Goal: Task Accomplishment & Management: Manage account settings

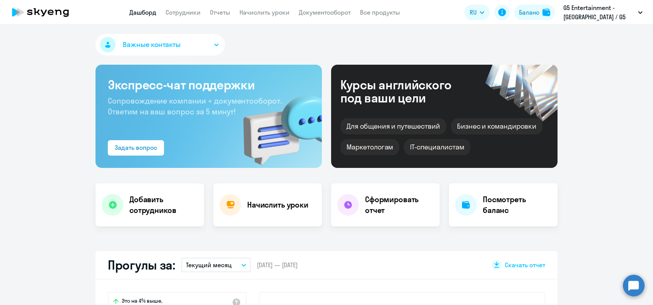
select select "30"
click at [280, 12] on link "Начислить уроки" at bounding box center [264, 12] width 50 height 8
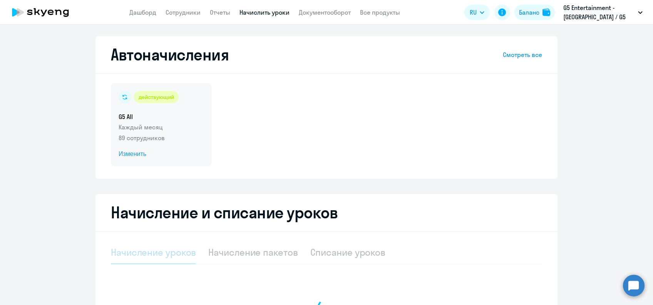
select select "10"
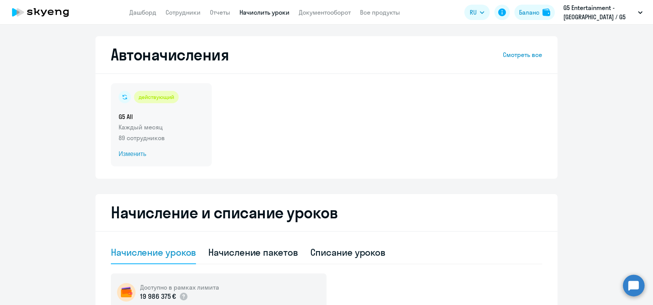
click at [142, 156] on span "Изменить" at bounding box center [161, 153] width 85 height 9
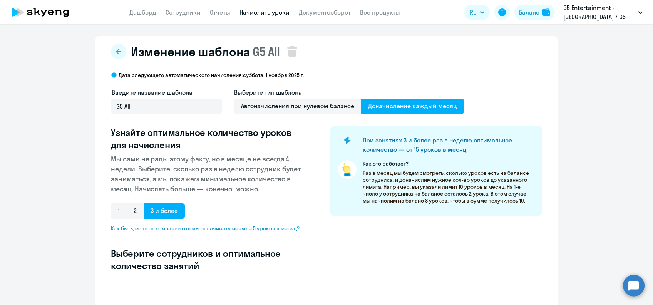
select select "10"
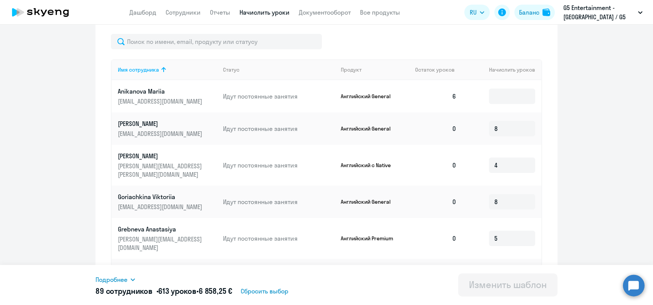
scroll to position [256, 0]
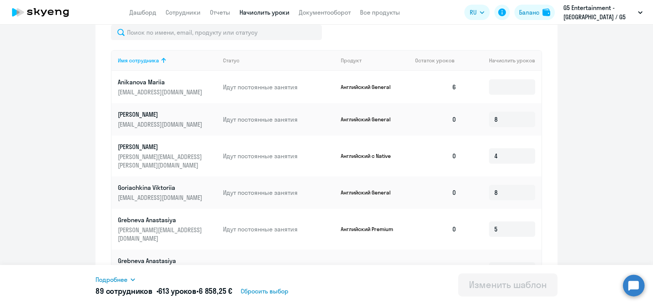
click at [127, 113] on p "[PERSON_NAME]" at bounding box center [161, 114] width 86 height 8
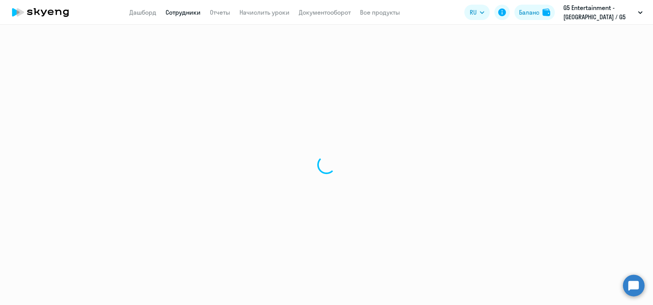
select select "english"
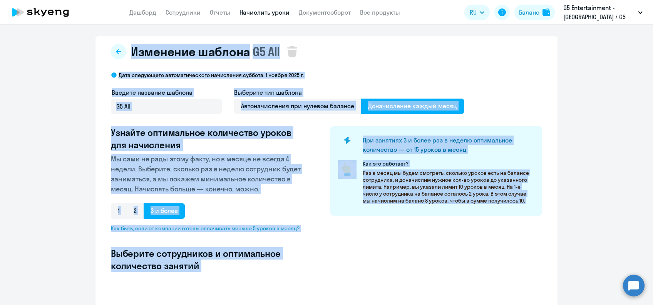
click at [88, 114] on ng-component "Изменение шаблона G5 All Дата следующего автоматического начисления: [DATE] Вве…" at bounding box center [326, 245] width 653 height 419
select select "10"
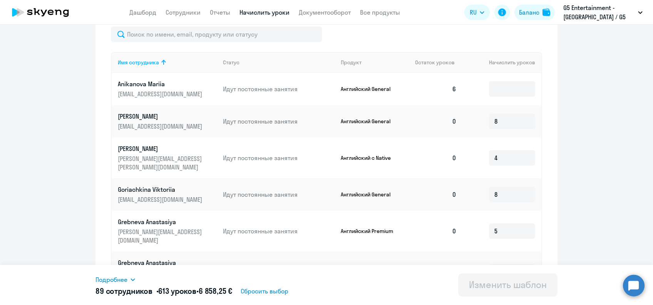
scroll to position [256, 0]
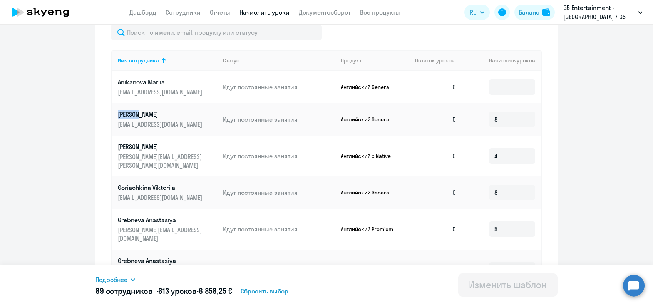
drag, startPoint x: 114, startPoint y: 114, endPoint x: 132, endPoint y: 117, distance: 18.6
click at [132, 117] on td "[PERSON_NAME] [EMAIL_ADDRESS][DOMAIN_NAME]" at bounding box center [164, 119] width 105 height 32
copy p "Antipin"
drag, startPoint x: 111, startPoint y: 181, endPoint x: 146, endPoint y: 179, distance: 35.1
click at [146, 179] on td "Goriachkina Viktoriia [EMAIL_ADDRESS][DOMAIN_NAME]" at bounding box center [164, 192] width 105 height 32
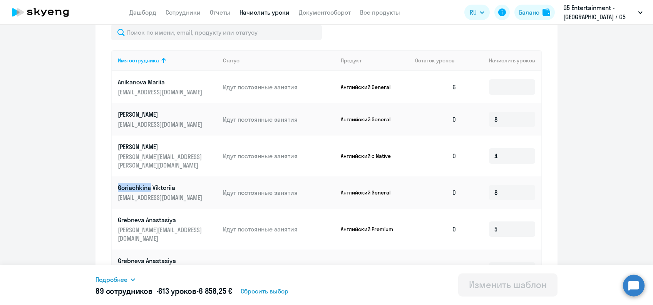
copy p "Goriachkina"
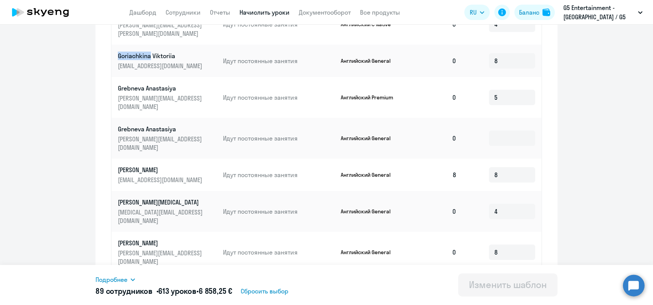
scroll to position [410, 0]
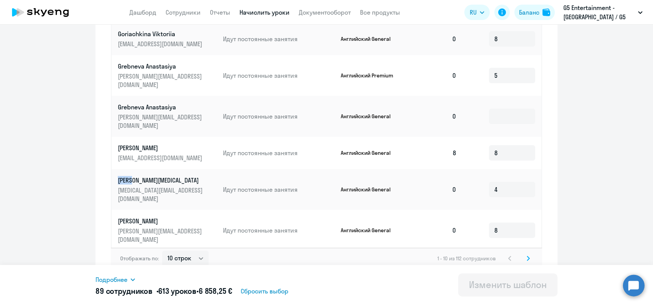
drag, startPoint x: 110, startPoint y: 153, endPoint x: 129, endPoint y: 157, distance: 19.8
click at [129, 169] on td "Gusev [MEDICAL_DATA] [MEDICAL_DATA][EMAIL_ADDRESS][DOMAIN_NAME]" at bounding box center [164, 189] width 105 height 41
copy p "Gusev"
drag, startPoint x: 111, startPoint y: 186, endPoint x: 141, endPoint y: 188, distance: 30.4
click at [141, 210] on td "[PERSON_NAME] [PERSON_NAME][EMAIL_ADDRESS][DOMAIN_NAME]" at bounding box center [164, 230] width 105 height 41
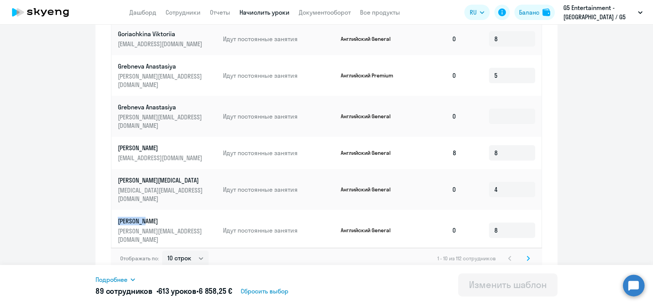
copy p "Ignatenko"
click at [526, 256] on icon at bounding box center [527, 258] width 3 height 5
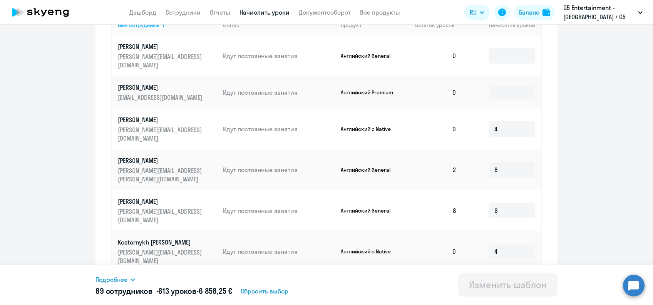
scroll to position [307, 0]
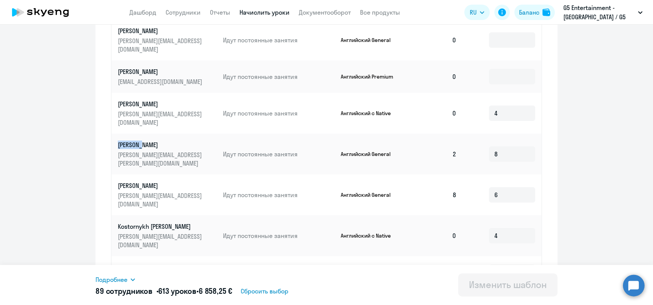
drag, startPoint x: 111, startPoint y: 129, endPoint x: 137, endPoint y: 126, distance: 26.3
click at [137, 134] on td "[PERSON_NAME] [PERSON_NAME][EMAIL_ADDRESS][PERSON_NAME][DOMAIN_NAME]" at bounding box center [164, 154] width 105 height 41
copy p "[PERSON_NAME]"
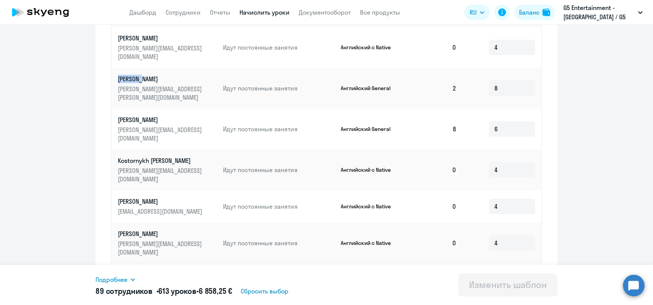
scroll to position [410, 0]
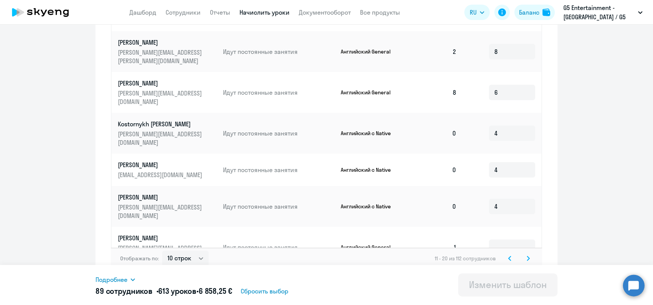
drag, startPoint x: 108, startPoint y: 219, endPoint x: 146, endPoint y: 219, distance: 38.1
click at [146, 267] on td "Leshchishin Aleksandr [EMAIL_ADDRESS][DOMAIN_NAME]" at bounding box center [164, 287] width 105 height 41
copy p "Leshchishin"
click at [526, 254] on svg-icon at bounding box center [527, 258] width 9 height 9
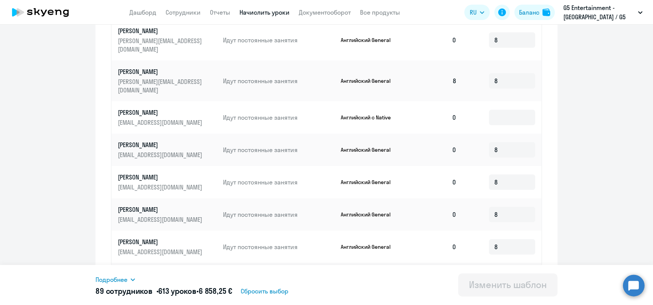
scroll to position [256, 0]
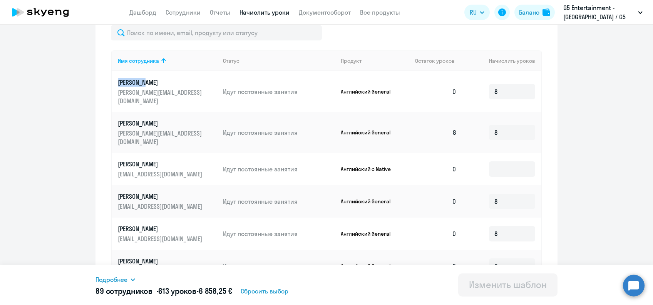
drag, startPoint x: 109, startPoint y: 82, endPoint x: 142, endPoint y: 83, distance: 33.1
click at [142, 83] on td "Lyubachev [PERSON_NAME] [PERSON_NAME][EMAIL_ADDRESS][DOMAIN_NAME]" at bounding box center [164, 91] width 105 height 41
copy p "Lyubachev"
drag, startPoint x: 108, startPoint y: 113, endPoint x: 139, endPoint y: 113, distance: 30.8
click at [139, 113] on td "Malyshev Alexander [EMAIL_ADDRESS][DOMAIN_NAME]" at bounding box center [164, 132] width 105 height 41
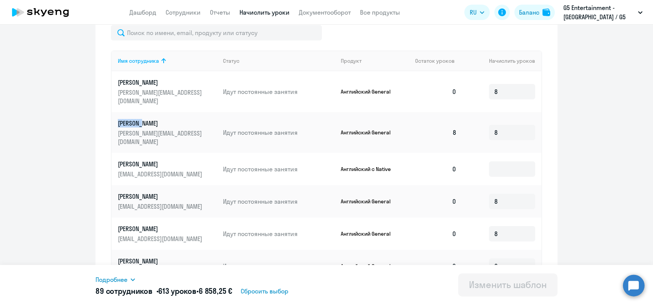
copy p "[PERSON_NAME]"
drag, startPoint x: 108, startPoint y: 178, endPoint x: 149, endPoint y: 178, distance: 40.8
click at [149, 185] on td "[PERSON_NAME] [EMAIL_ADDRESS][DOMAIN_NAME]" at bounding box center [164, 201] width 105 height 32
copy p "[PERSON_NAME]"
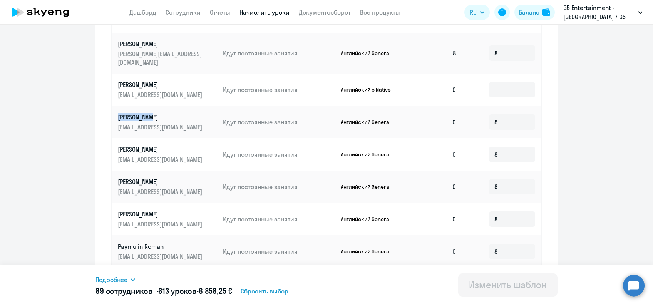
scroll to position [359, 0]
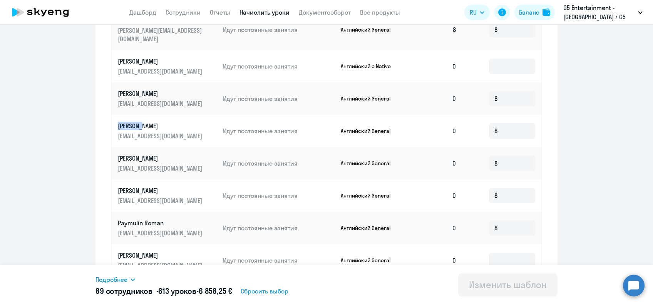
drag, startPoint x: 110, startPoint y: 108, endPoint x: 136, endPoint y: 112, distance: 26.1
click at [136, 115] on td "[PERSON_NAME] [EMAIL_ADDRESS][DOMAIN_NAME]" at bounding box center [164, 131] width 105 height 32
copy p "[PERSON_NAME]"
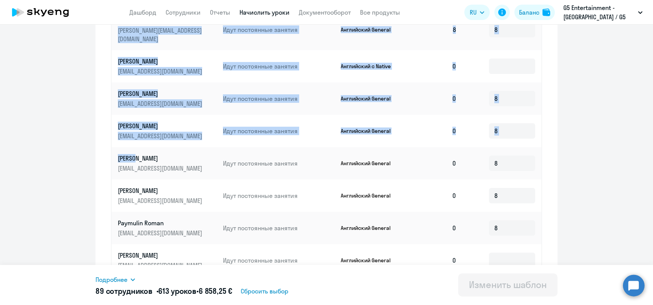
drag, startPoint x: 107, startPoint y: 140, endPoint x: 132, endPoint y: 138, distance: 25.1
click at [132, 138] on div "Имя сотрудника Статус Продукт Остаток уроков Начислить уроков Lyubachev [PERSON…" at bounding box center [326, 123] width 431 height 351
drag, startPoint x: 132, startPoint y: 138, endPoint x: 95, endPoint y: 138, distance: 36.9
click at [95, 138] on div "Изменение шаблона G5 All Дата следующего автоматического начисления: [DATE] Вве…" at bounding box center [326, 5] width 462 height 655
click at [112, 147] on td "[PERSON_NAME] [EMAIL_ADDRESS][DOMAIN_NAME]" at bounding box center [164, 163] width 105 height 32
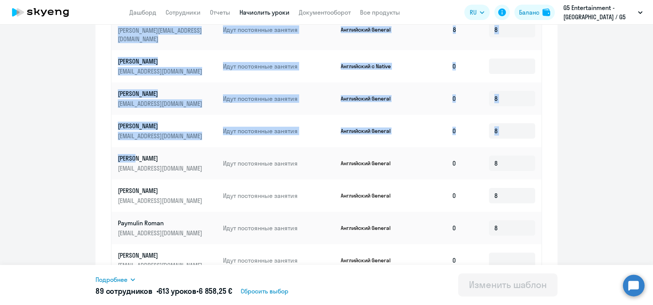
click at [112, 147] on td "[PERSON_NAME] [EMAIL_ADDRESS][DOMAIN_NAME]" at bounding box center [164, 163] width 105 height 32
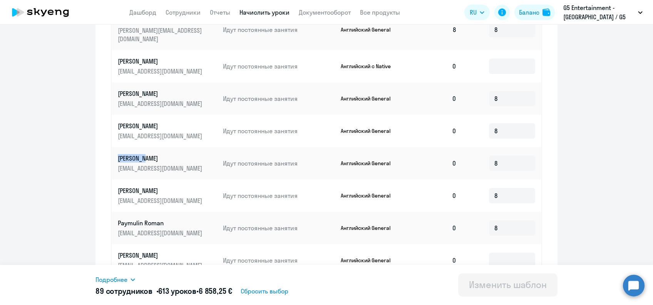
drag, startPoint x: 110, startPoint y: 140, endPoint x: 141, endPoint y: 142, distance: 30.8
click at [141, 147] on td "[PERSON_NAME] [EMAIL_ADDRESS][DOMAIN_NAME]" at bounding box center [164, 163] width 105 height 32
drag, startPoint x: 108, startPoint y: 176, endPoint x: 142, endPoint y: 174, distance: 34.3
click at [142, 179] on td "[PERSON_NAME] Maksim [EMAIL_ADDRESS][DOMAIN_NAME]" at bounding box center [164, 195] width 105 height 32
drag, startPoint x: 111, startPoint y: 207, endPoint x: 138, endPoint y: 208, distance: 26.9
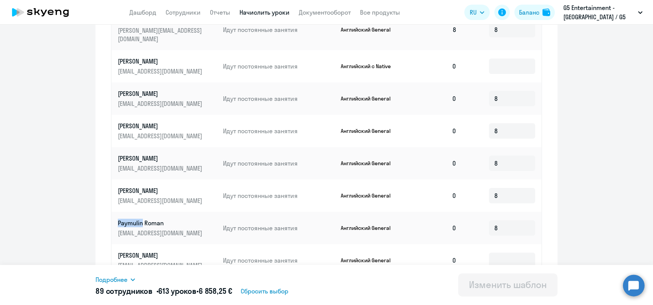
click at [138, 212] on td "Paymulin Roman [EMAIL_ADDRESS][DOMAIN_NAME]" at bounding box center [164, 228] width 105 height 32
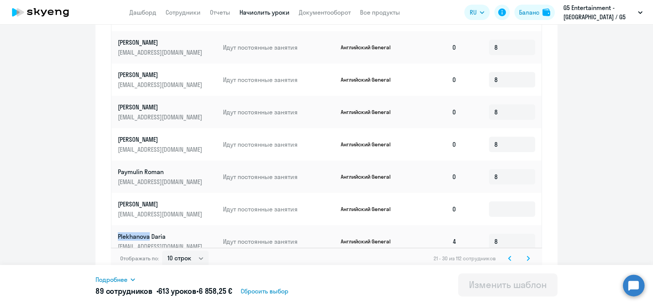
drag, startPoint x: 111, startPoint y: 217, endPoint x: 144, endPoint y: 220, distance: 33.6
click at [144, 225] on td "Plekhanova Daria [EMAIL_ADDRESS][DOMAIN_NAME]" at bounding box center [164, 241] width 105 height 32
click at [527, 256] on icon at bounding box center [528, 258] width 2 height 4
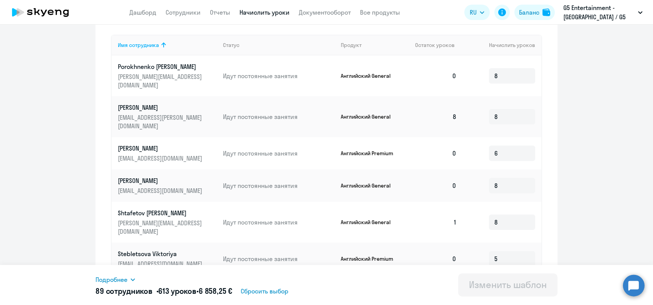
scroll to position [256, 0]
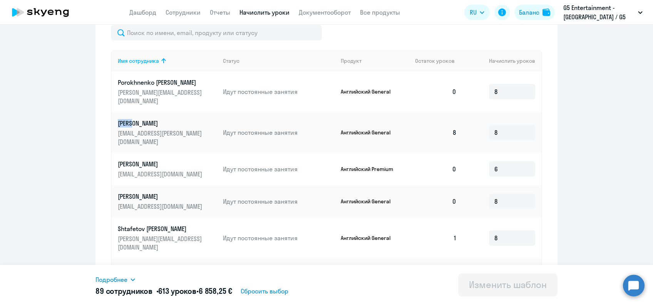
drag, startPoint x: 111, startPoint y: 115, endPoint x: 127, endPoint y: 117, distance: 16.2
click at [127, 117] on td "[PERSON_NAME] [EMAIL_ADDRESS][PERSON_NAME][DOMAIN_NAME]" at bounding box center [164, 132] width 105 height 41
drag, startPoint x: 110, startPoint y: 82, endPoint x: 149, endPoint y: 81, distance: 38.9
click at [149, 81] on td "Porokhnenko Julia [EMAIL_ADDRESS][DOMAIN_NAME]" at bounding box center [164, 91] width 105 height 41
drag, startPoint x: 111, startPoint y: 115, endPoint x: 129, endPoint y: 114, distance: 17.3
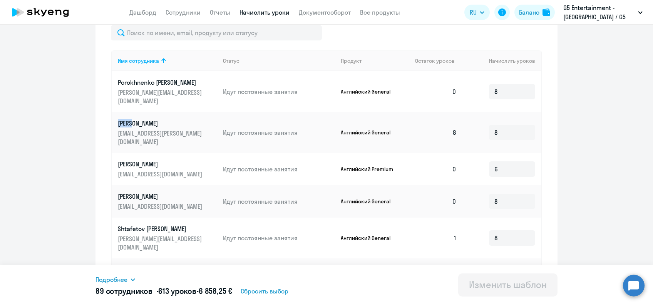
click at [129, 114] on td "[PERSON_NAME] [EMAIL_ADDRESS][PERSON_NAME][DOMAIN_NAME]" at bounding box center [164, 132] width 105 height 41
drag, startPoint x: 111, startPoint y: 146, endPoint x: 144, endPoint y: 148, distance: 33.5
click at [144, 153] on td "[PERSON_NAME] [EMAIL_ADDRESS][DOMAIN_NAME]" at bounding box center [164, 169] width 105 height 32
drag, startPoint x: 111, startPoint y: 179, endPoint x: 135, endPoint y: 179, distance: 24.2
click at [135, 185] on td "[PERSON_NAME] [EMAIL_ADDRESS][DOMAIN_NAME]" at bounding box center [164, 201] width 105 height 32
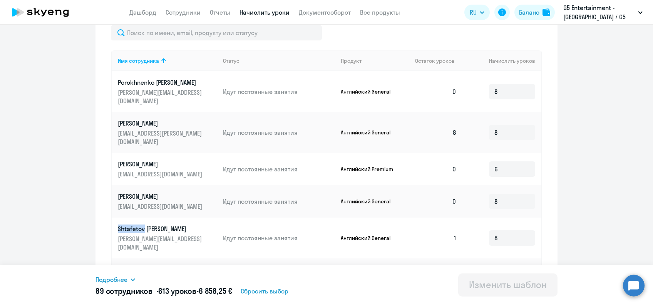
drag, startPoint x: 112, startPoint y: 212, endPoint x: 140, endPoint y: 211, distance: 28.5
click at [140, 217] on td "Shtafetov Semyon [EMAIL_ADDRESS][DOMAIN_NAME]" at bounding box center [164, 237] width 105 height 41
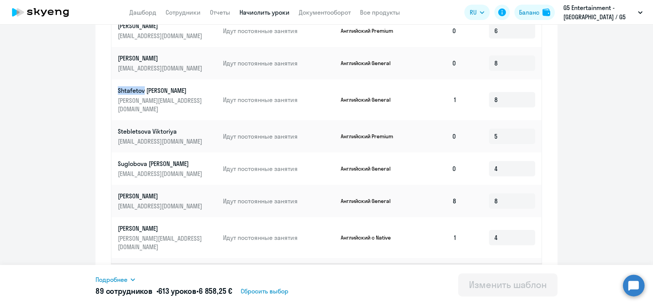
scroll to position [410, 0]
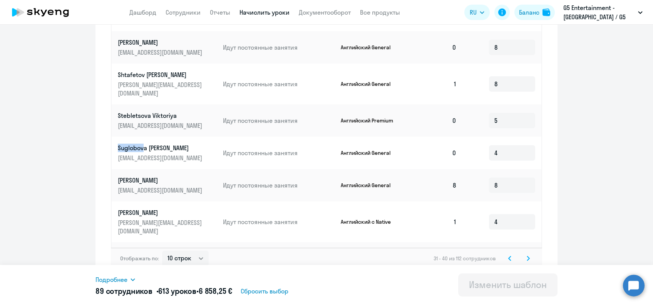
drag, startPoint x: 108, startPoint y: 124, endPoint x: 141, endPoint y: 124, distance: 33.1
click at [141, 137] on td "Suglobova [PERSON_NAME] [PERSON_NAME][EMAIL_ADDRESS][DOMAIN_NAME]" at bounding box center [164, 153] width 105 height 32
drag, startPoint x: 141, startPoint y: 124, endPoint x: 110, endPoint y: 123, distance: 31.2
click at [112, 137] on td "Suglobova [PERSON_NAME] [PERSON_NAME][EMAIL_ADDRESS][DOMAIN_NAME]" at bounding box center [164, 153] width 105 height 32
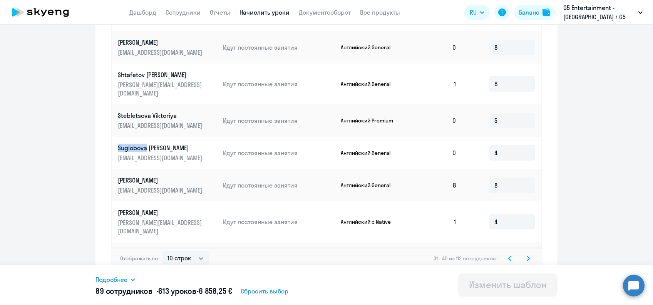
drag, startPoint x: 110, startPoint y: 122, endPoint x: 142, endPoint y: 122, distance: 31.2
click at [142, 137] on td "Suglobova [PERSON_NAME] [PERSON_NAME][EMAIL_ADDRESS][DOMAIN_NAME]" at bounding box center [164, 153] width 105 height 32
drag, startPoint x: 108, startPoint y: 187, endPoint x: 142, endPoint y: 190, distance: 34.0
click at [142, 201] on td "Tsarapaev [PERSON_NAME] [PERSON_NAME][EMAIL_ADDRESS][DOMAIN_NAME]" at bounding box center [164, 221] width 105 height 41
drag, startPoint x: 110, startPoint y: 221, endPoint x: 145, endPoint y: 219, distance: 35.9
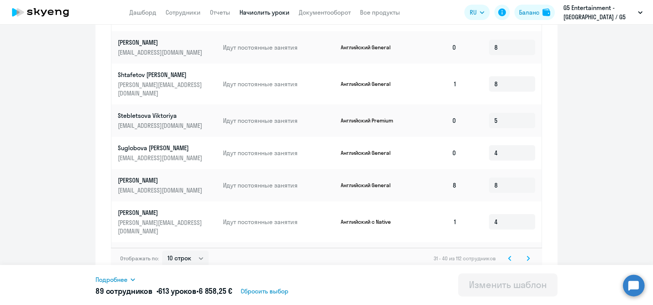
click at [145, 242] on td "Tyshchenko Maksym [EMAIL_ADDRESS][DOMAIN_NAME]" at bounding box center [164, 258] width 105 height 32
click at [528, 254] on svg-icon at bounding box center [527, 258] width 9 height 9
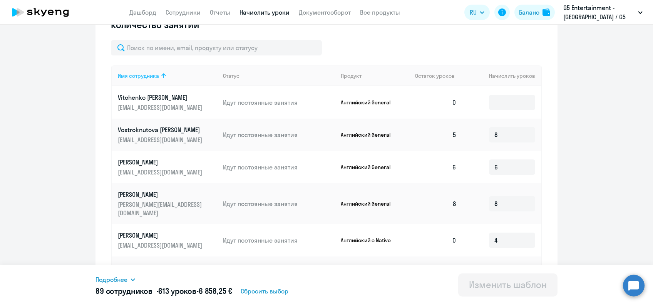
scroll to position [256, 0]
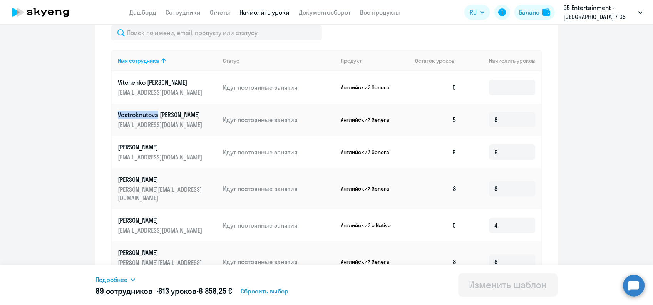
drag, startPoint x: 110, startPoint y: 115, endPoint x: 154, endPoint y: 116, distance: 43.5
click at [154, 116] on td "Vostroknutova Tatiana [EMAIL_ADDRESS][DOMAIN_NAME]" at bounding box center [164, 120] width 105 height 32
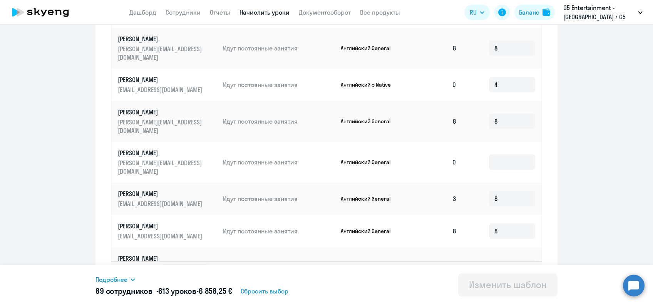
scroll to position [410, 0]
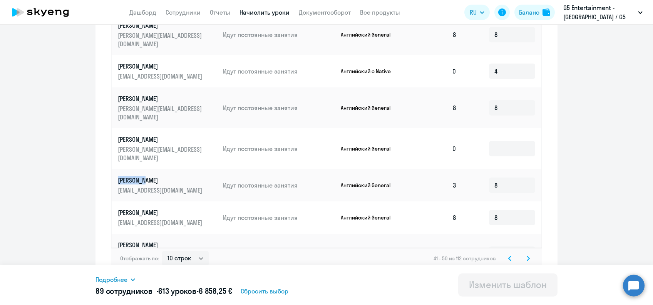
drag, startPoint x: 109, startPoint y: 156, endPoint x: 144, endPoint y: 154, distance: 35.1
click at [144, 169] on td "[PERSON_NAME] [EMAIL_ADDRESS][DOMAIN_NAME]" at bounding box center [164, 185] width 105 height 32
drag, startPoint x: 108, startPoint y: 217, endPoint x: 142, endPoint y: 215, distance: 33.5
click at [142, 234] on td "[PERSON_NAME] [PERSON_NAME][EMAIL_ADDRESS][DOMAIN_NAME]" at bounding box center [164, 254] width 105 height 41
click at [526, 254] on svg-icon at bounding box center [527, 258] width 9 height 9
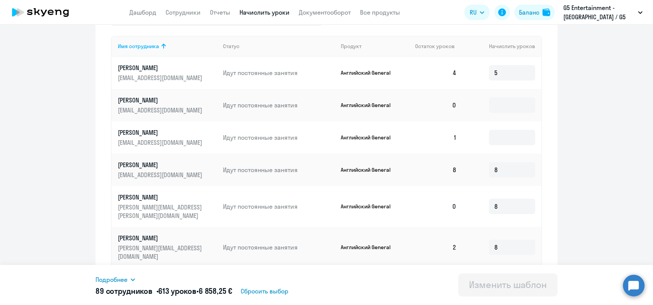
scroll to position [256, 0]
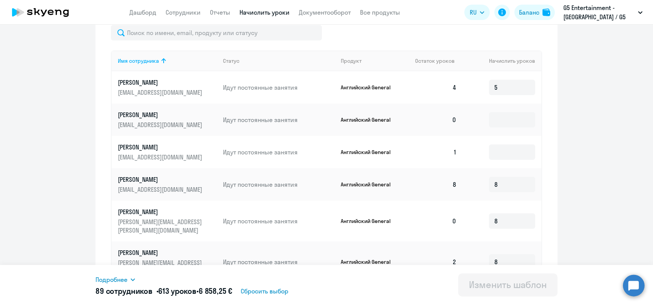
click at [126, 80] on p "[PERSON_NAME]" at bounding box center [161, 82] width 86 height 8
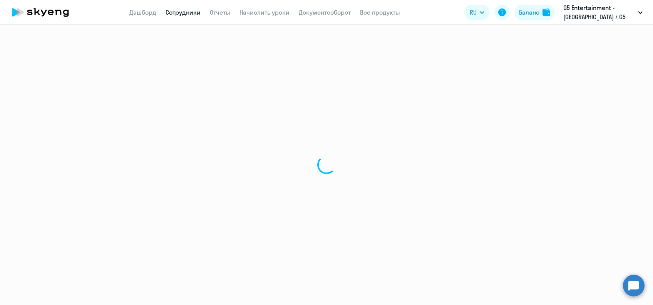
select select "english"
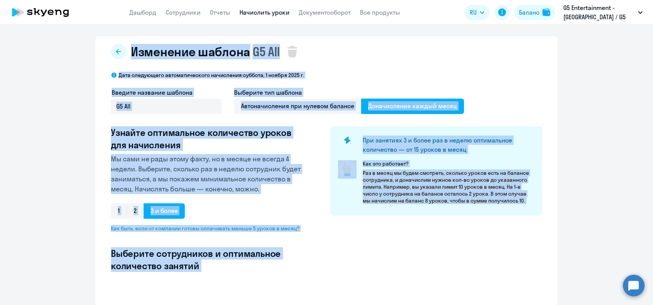
select select "10"
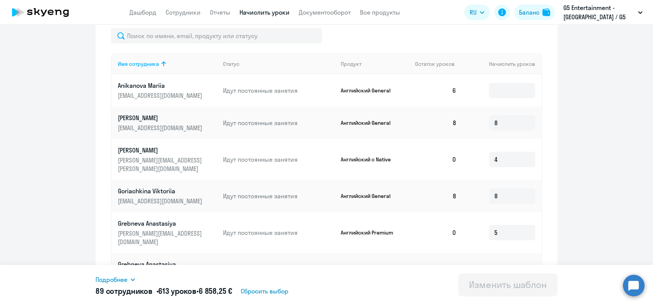
scroll to position [410, 0]
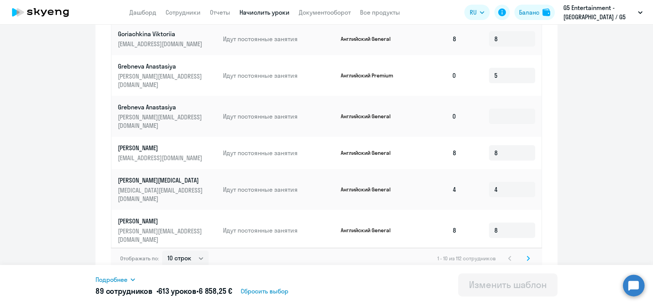
click at [527, 254] on svg-icon at bounding box center [527, 258] width 9 height 9
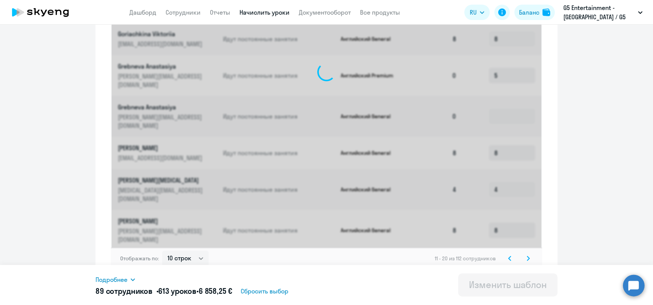
click at [527, 254] on svg-icon at bounding box center [527, 258] width 9 height 9
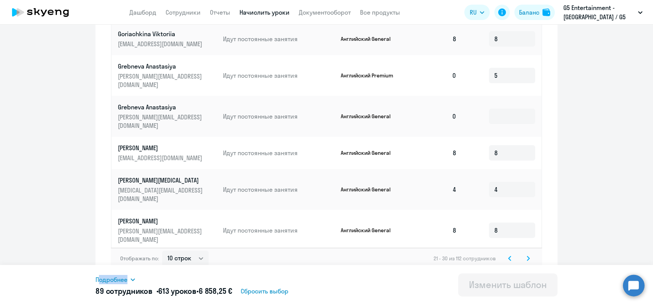
click at [527, 254] on svg-icon at bounding box center [527, 258] width 9 height 9
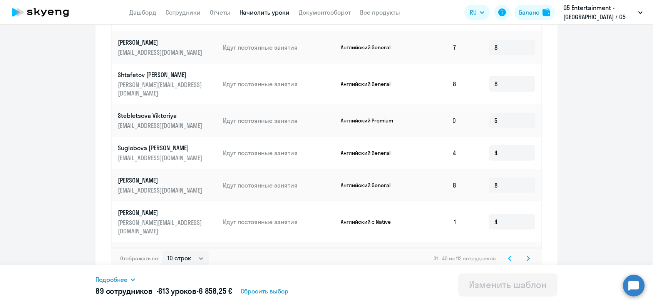
click at [527, 256] on icon at bounding box center [528, 258] width 2 height 4
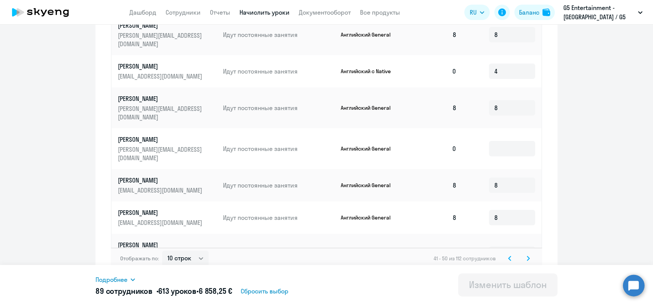
click at [526, 256] on icon at bounding box center [527, 258] width 3 height 5
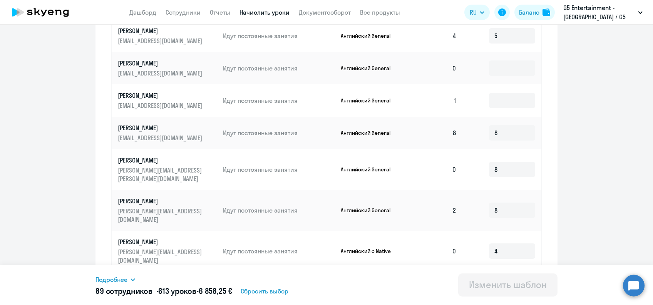
scroll to position [205, 0]
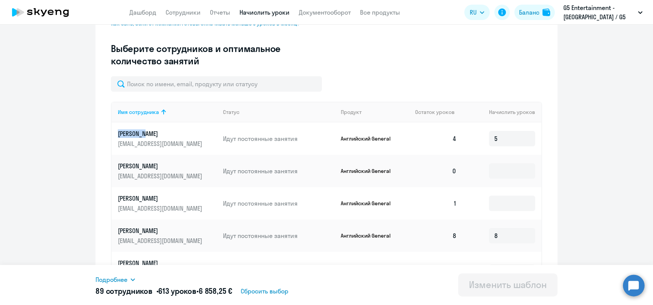
drag, startPoint x: 111, startPoint y: 134, endPoint x: 146, endPoint y: 135, distance: 35.1
click at [146, 135] on td "[PERSON_NAME] [EMAIL_ADDRESS][DOMAIN_NAME]" at bounding box center [164, 138] width 105 height 32
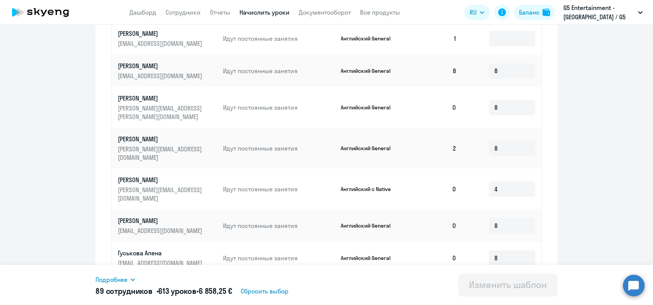
scroll to position [410, 0]
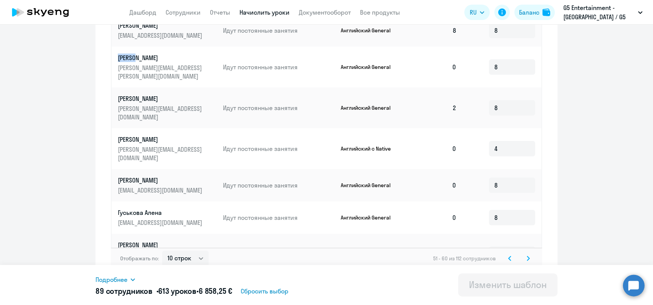
drag, startPoint x: 110, startPoint y: 58, endPoint x: 132, endPoint y: 58, distance: 22.3
click at [132, 58] on td "[PERSON_NAME] [PERSON_NAME][EMAIL_ADDRESS][PERSON_NAME][DOMAIN_NAME]" at bounding box center [164, 67] width 105 height 41
drag, startPoint x: 107, startPoint y: 90, endPoint x: 139, endPoint y: 89, distance: 31.2
click at [139, 89] on td "[PERSON_NAME] [PERSON_NAME][EMAIL_ADDRESS][DOMAIN_NAME]" at bounding box center [164, 107] width 105 height 41
drag, startPoint x: 111, startPoint y: 154, endPoint x: 138, endPoint y: 154, distance: 26.6
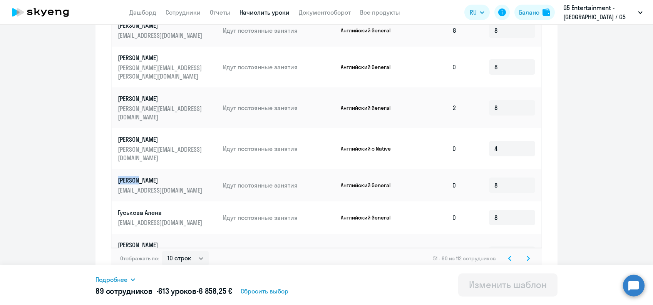
click at [138, 169] on td "Гренджа Григорий [EMAIL_ADDRESS][DOMAIN_NAME]" at bounding box center [164, 185] width 105 height 32
drag, startPoint x: 109, startPoint y: 185, endPoint x: 139, endPoint y: 187, distance: 29.3
click at [139, 201] on td "[PERSON_NAME] [EMAIL_ADDRESS][DOMAIN_NAME]" at bounding box center [164, 217] width 105 height 32
click at [526, 254] on svg-icon at bounding box center [527, 258] width 9 height 9
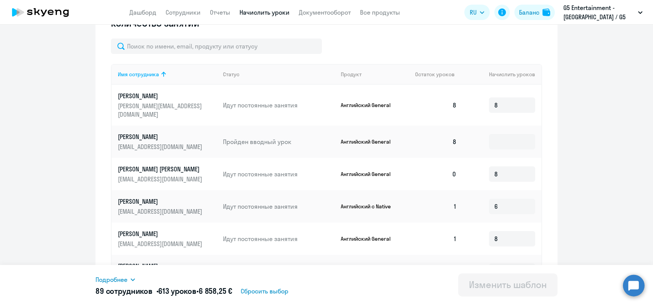
scroll to position [256, 0]
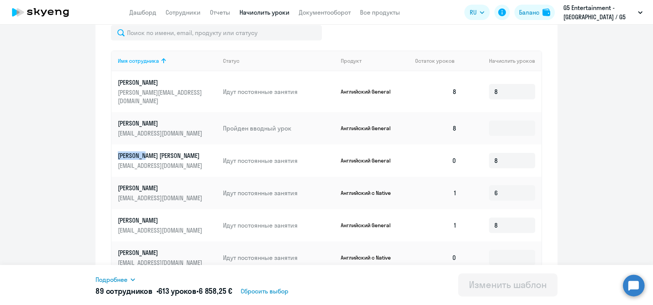
drag, startPoint x: 110, startPoint y: 147, endPoint x: 145, endPoint y: 147, distance: 35.4
click at [145, 147] on td "[PERSON_NAME] [PERSON_NAME] [EMAIL_ADDRESS][DOMAIN_NAME]" at bounding box center [164, 160] width 105 height 32
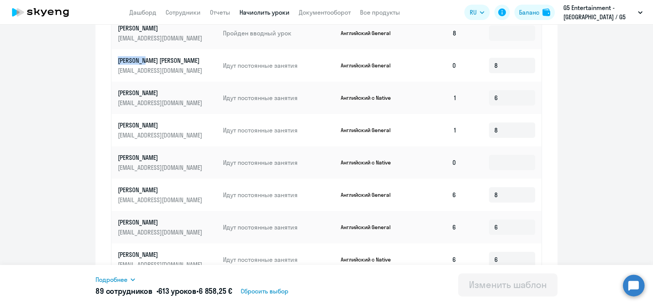
scroll to position [359, 0]
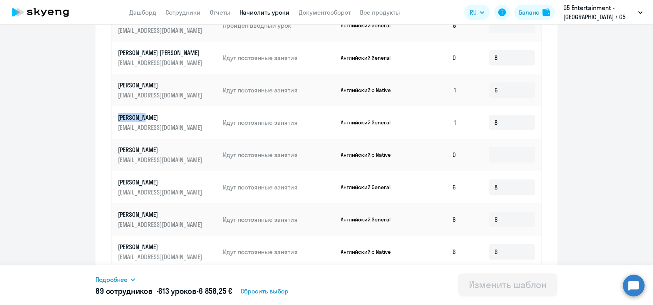
drag, startPoint x: 110, startPoint y: 110, endPoint x: 143, endPoint y: 110, distance: 33.1
click at [143, 110] on td "[PERSON_NAME] [EMAIL_ADDRESS][DOMAIN_NAME]" at bounding box center [164, 122] width 105 height 32
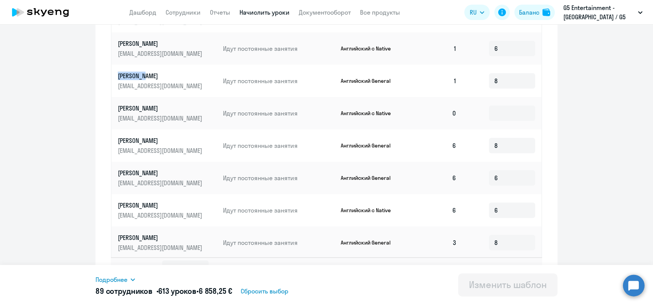
scroll to position [410, 0]
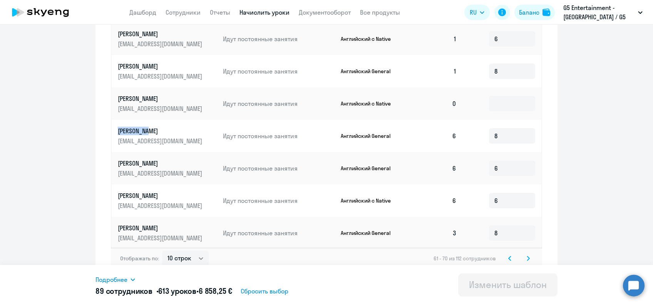
drag, startPoint x: 107, startPoint y: 121, endPoint x: 147, endPoint y: 122, distance: 40.0
click at [147, 122] on td "[PERSON_NAME] [PERSON_NAME][EMAIL_ADDRESS][DOMAIN_NAME]" at bounding box center [164, 136] width 105 height 32
drag, startPoint x: 109, startPoint y: 220, endPoint x: 141, endPoint y: 219, distance: 31.9
click at [141, 219] on td "[PERSON_NAME] [EMAIL_ADDRESS][DOMAIN_NAME]" at bounding box center [164, 233] width 105 height 32
click at [526, 256] on icon at bounding box center [527, 258] width 3 height 5
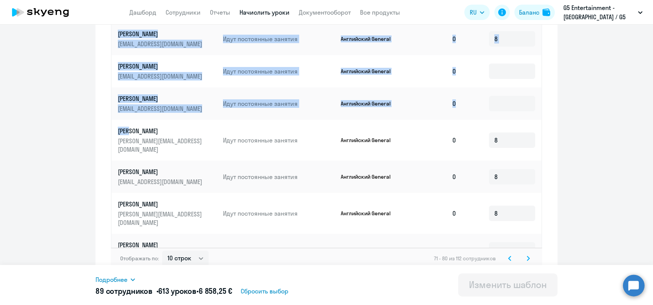
drag, startPoint x: 105, startPoint y: 124, endPoint x: 127, endPoint y: 120, distance: 22.1
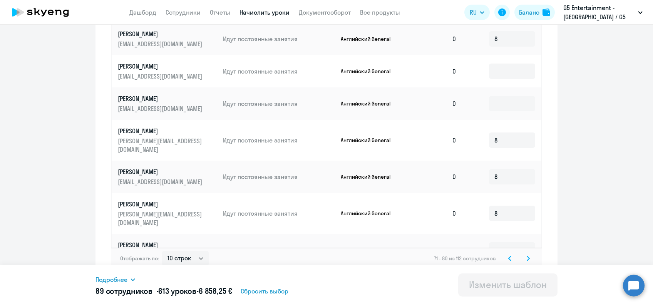
drag, startPoint x: 127, startPoint y: 120, endPoint x: 90, endPoint y: 121, distance: 36.2
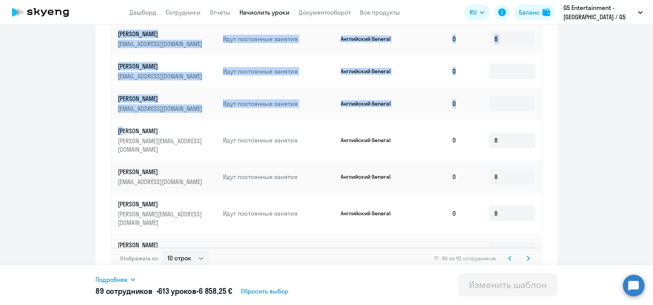
drag, startPoint x: 106, startPoint y: 123, endPoint x: 121, endPoint y: 124, distance: 15.4
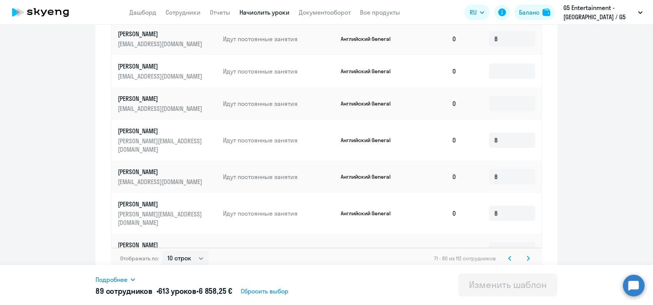
drag, startPoint x: 121, startPoint y: 124, endPoint x: 83, endPoint y: 122, distance: 38.1
drag, startPoint x: 110, startPoint y: 124, endPoint x: 139, endPoint y: 124, distance: 28.1
click at [139, 124] on td "Малявко Александр [EMAIL_ADDRESS][DOMAIN_NAME]" at bounding box center [164, 140] width 105 height 41
drag, startPoint x: 110, startPoint y: 156, endPoint x: 138, endPoint y: 155, distance: 28.1
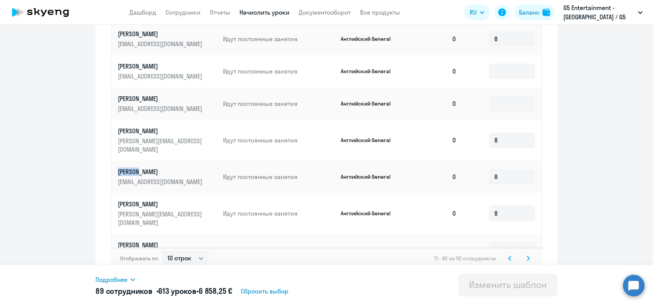
click at [138, 160] on td "[PERSON_NAME] [EMAIL_ADDRESS][DOMAIN_NAME]" at bounding box center [164, 176] width 105 height 32
drag, startPoint x: 112, startPoint y: 185, endPoint x: 137, endPoint y: 185, distance: 25.4
click at [137, 193] on td "[PERSON_NAME] [PERSON_NAME][EMAIL_ADDRESS][DOMAIN_NAME]" at bounding box center [164, 213] width 105 height 41
click at [528, 254] on svg-icon at bounding box center [527, 258] width 9 height 9
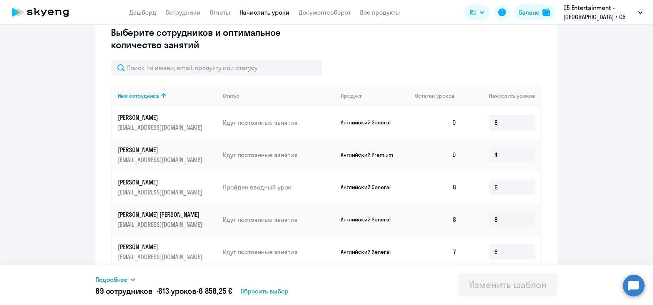
scroll to position [205, 0]
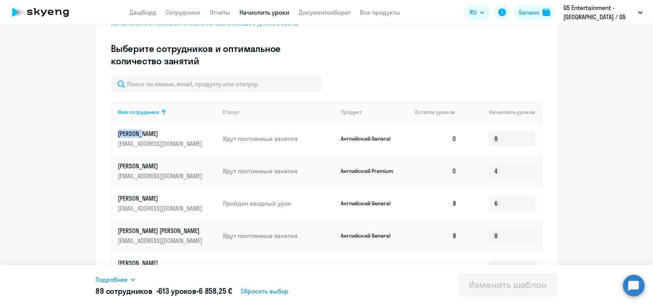
drag, startPoint x: 113, startPoint y: 131, endPoint x: 141, endPoint y: 135, distance: 28.3
click at [141, 135] on td "[PERSON_NAME] [EMAIL_ADDRESS][DOMAIN_NAME]" at bounding box center [164, 138] width 105 height 32
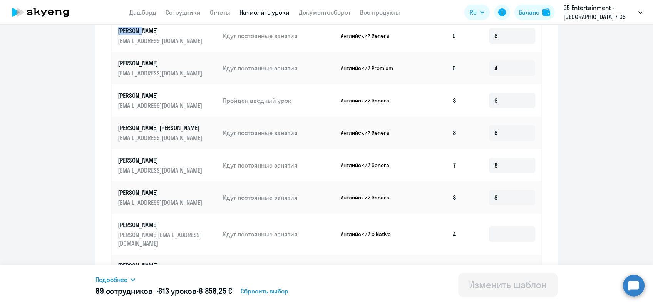
scroll to position [359, 0]
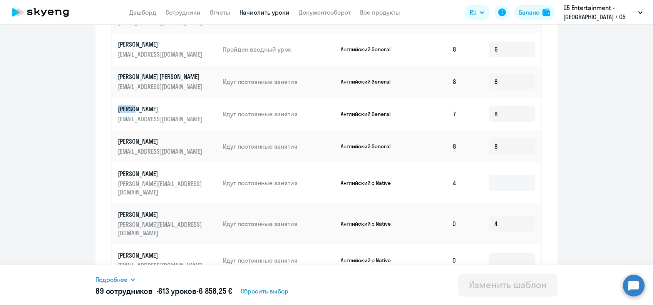
drag, startPoint x: 109, startPoint y: 110, endPoint x: 133, endPoint y: 109, distance: 23.5
click at [133, 109] on td "[PERSON_NAME] [EMAIL_ADDRESS][DOMAIN_NAME]" at bounding box center [164, 114] width 105 height 32
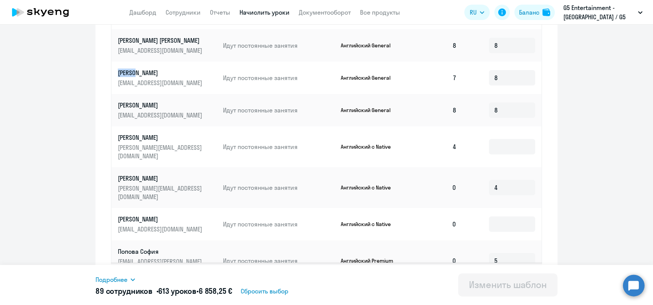
scroll to position [410, 0]
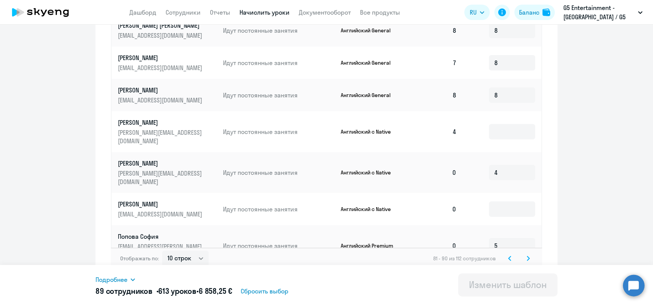
click at [527, 256] on icon at bounding box center [528, 258] width 2 height 4
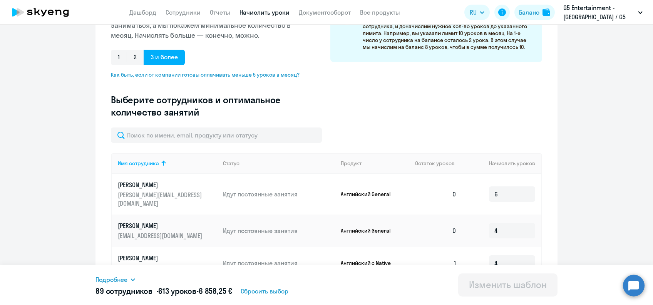
scroll to position [205, 0]
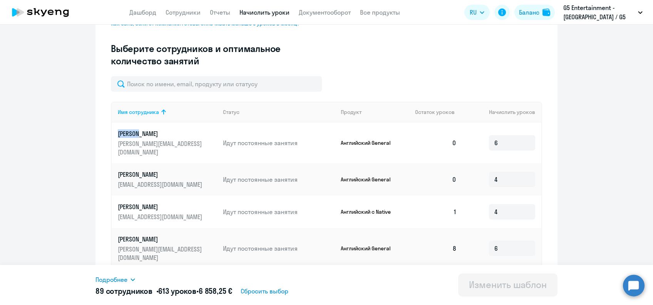
drag, startPoint x: 111, startPoint y: 134, endPoint x: 137, endPoint y: 135, distance: 26.6
click at [137, 135] on td "[PERSON_NAME] [PERSON_NAME][EMAIL_ADDRESS][DOMAIN_NAME]" at bounding box center [164, 142] width 105 height 41
drag, startPoint x: 112, startPoint y: 165, endPoint x: 145, endPoint y: 166, distance: 32.4
click at [145, 166] on td "[PERSON_NAME] [EMAIL_ADDRESS][DOMAIN_NAME]" at bounding box center [164, 179] width 105 height 32
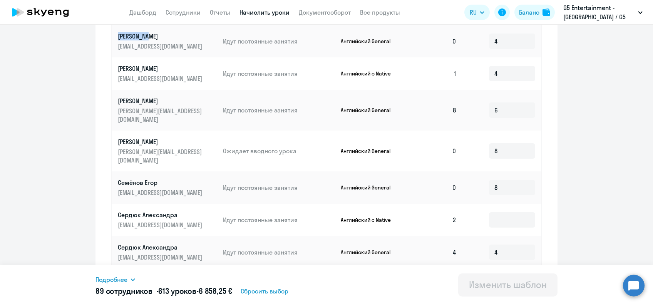
scroll to position [359, 0]
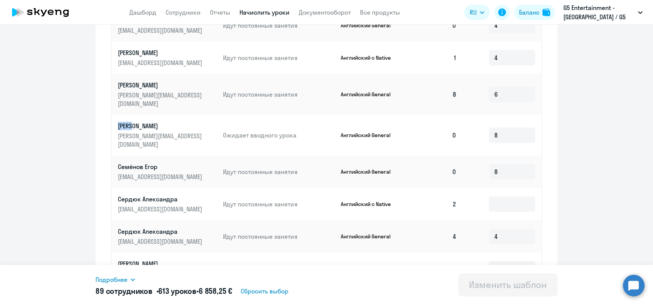
drag, startPoint x: 109, startPoint y: 109, endPoint x: 129, endPoint y: 110, distance: 20.8
click at [129, 115] on td "[PERSON_NAME] [PERSON_NAME][EMAIL_ADDRESS][DOMAIN_NAME]" at bounding box center [164, 135] width 105 height 41
drag, startPoint x: 109, startPoint y: 140, endPoint x: 139, endPoint y: 140, distance: 29.6
click at [139, 155] on td "[PERSON_NAME] [EMAIL_ADDRESS][DOMAIN_NAME]" at bounding box center [164, 171] width 105 height 32
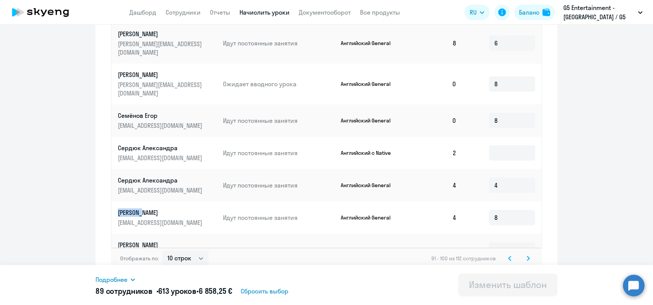
drag, startPoint x: 108, startPoint y: 188, endPoint x: 140, endPoint y: 188, distance: 32.3
click at [140, 201] on td "[PERSON_NAME] [EMAIL_ADDRESS][DOMAIN_NAME]" at bounding box center [164, 217] width 105 height 32
click at [526, 256] on icon at bounding box center [527, 258] width 3 height 5
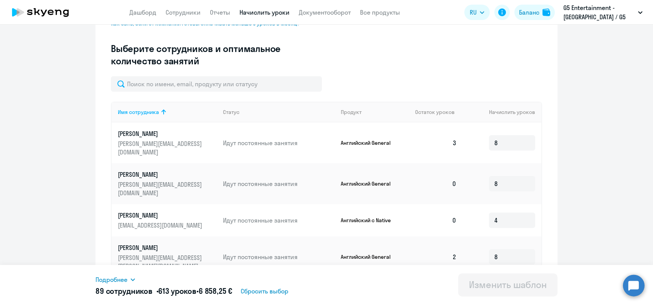
scroll to position [256, 0]
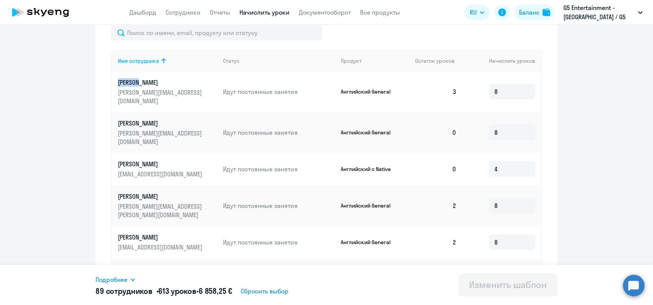
drag, startPoint x: 109, startPoint y: 83, endPoint x: 137, endPoint y: 83, distance: 28.1
click at [137, 83] on td "[PERSON_NAME] [PERSON_NAME][EMAIL_ADDRESS][DOMAIN_NAME]" at bounding box center [164, 91] width 105 height 41
drag, startPoint x: 112, startPoint y: 115, endPoint x: 145, endPoint y: 114, distance: 33.1
click at [145, 114] on td "[PERSON_NAME] [PERSON_NAME][EMAIL_ADDRESS][DOMAIN_NAME]" at bounding box center [164, 132] width 105 height 41
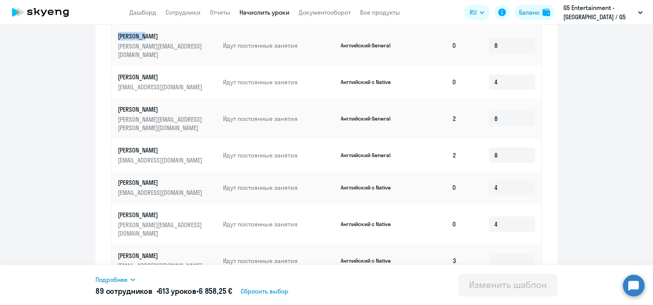
scroll to position [359, 0]
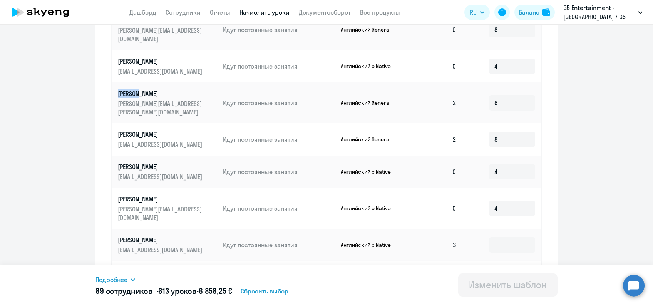
drag, startPoint x: 114, startPoint y: 77, endPoint x: 136, endPoint y: 74, distance: 22.9
click at [136, 82] on td "[PERSON_NAME] [PERSON_NAME][EMAIL_ADDRESS][PERSON_NAME][DOMAIN_NAME]" at bounding box center [164, 102] width 105 height 41
drag, startPoint x: 109, startPoint y: 107, endPoint x: 136, endPoint y: 107, distance: 26.9
click at [136, 123] on td "[PERSON_NAME] [EMAIL_ADDRESS][DOMAIN_NAME]" at bounding box center [164, 139] width 105 height 32
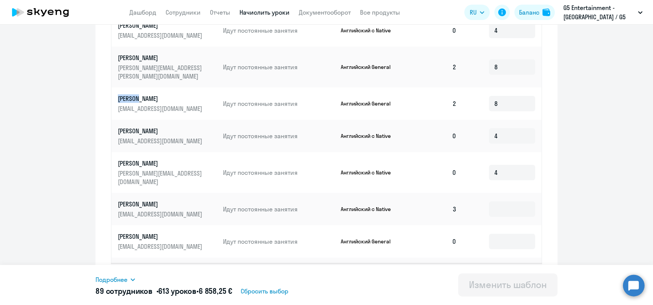
scroll to position [410, 0]
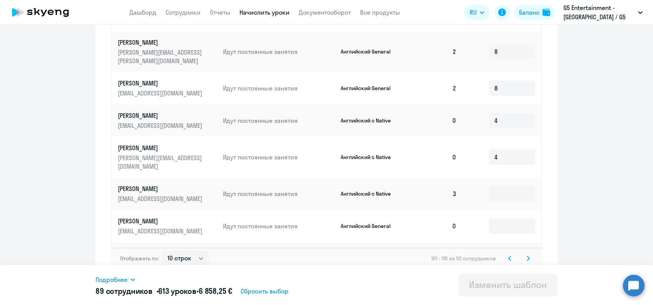
click at [527, 256] on icon at bounding box center [528, 258] width 2 height 4
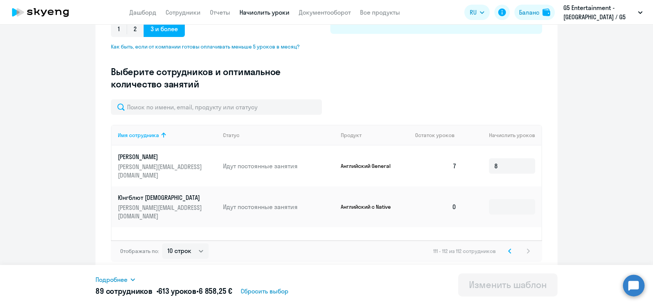
scroll to position [182, 0]
drag, startPoint x: 112, startPoint y: 154, endPoint x: 135, endPoint y: 156, distance: 23.6
click at [135, 156] on td "[PERSON_NAME] [PERSON_NAME][EMAIL_ADDRESS][DOMAIN_NAME]" at bounding box center [164, 165] width 105 height 41
click at [508, 250] on icon at bounding box center [509, 250] width 3 height 5
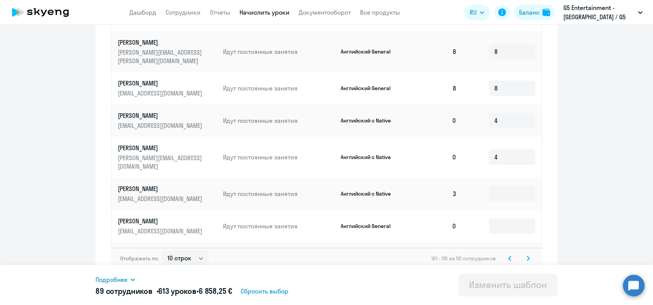
scroll to position [359, 0]
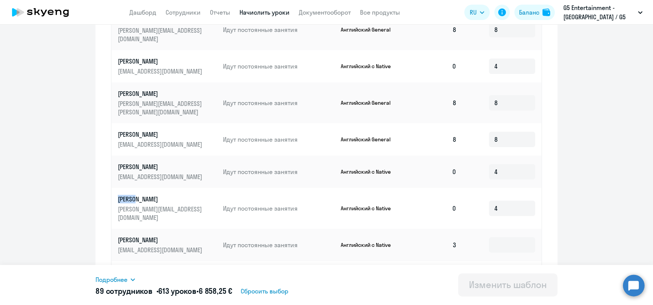
drag, startPoint x: 109, startPoint y: 173, endPoint x: 135, endPoint y: 173, distance: 26.2
click at [135, 188] on td "[PERSON_NAME] [PERSON_NAME][EMAIL_ADDRESS][DOMAIN_NAME]" at bounding box center [164, 208] width 105 height 41
drag, startPoint x: 108, startPoint y: 141, endPoint x: 152, endPoint y: 140, distance: 44.7
click at [152, 155] on td "[PERSON_NAME] [EMAIL_ADDRESS][DOMAIN_NAME]" at bounding box center [164, 171] width 105 height 32
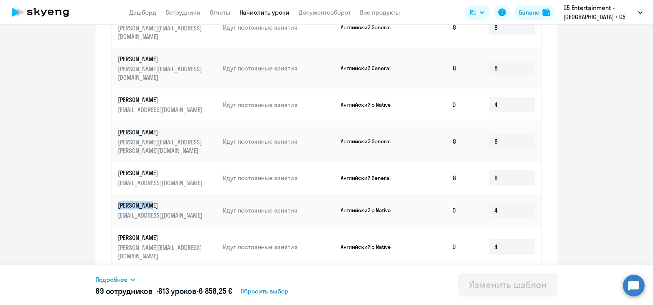
scroll to position [307, 0]
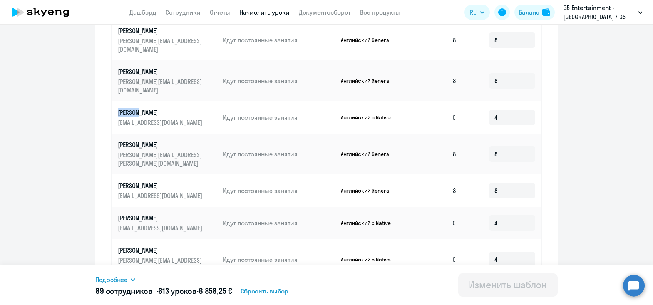
drag, startPoint x: 110, startPoint y: 95, endPoint x: 138, endPoint y: 95, distance: 28.5
click at [138, 101] on td "[PERSON_NAME] [EMAIL_ADDRESS][DOMAIN_NAME]" at bounding box center [164, 117] width 105 height 32
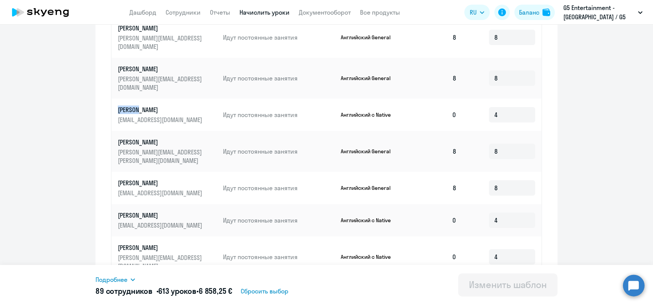
scroll to position [410, 0]
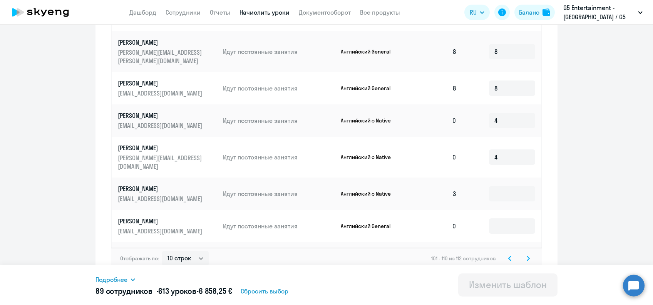
click at [505, 254] on svg-icon at bounding box center [509, 258] width 9 height 9
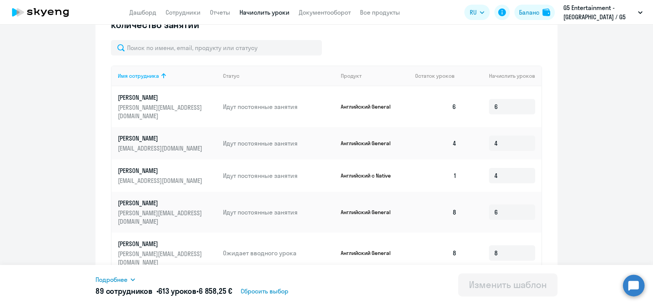
scroll to position [256, 0]
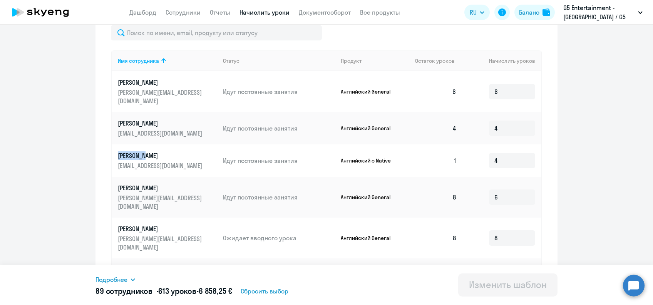
drag, startPoint x: 109, startPoint y: 145, endPoint x: 144, endPoint y: 149, distance: 35.2
click at [144, 149] on td "[PERSON_NAME] [EMAIL_ADDRESS][DOMAIN_NAME]" at bounding box center [164, 160] width 105 height 32
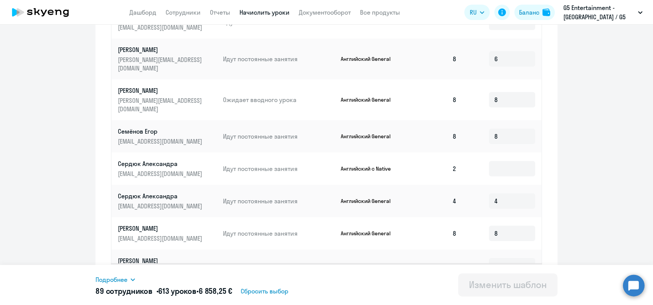
scroll to position [410, 0]
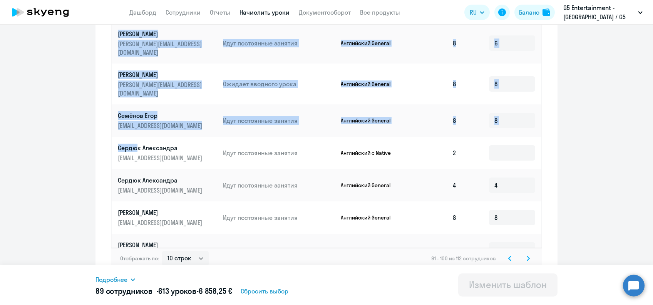
drag, startPoint x: 114, startPoint y: 123, endPoint x: 133, endPoint y: 124, distance: 18.9
drag, startPoint x: 133, startPoint y: 124, endPoint x: 102, endPoint y: 120, distance: 30.6
click at [112, 137] on td "[PERSON_NAME] [EMAIL_ADDRESS][DOMAIN_NAME]" at bounding box center [164, 153] width 105 height 32
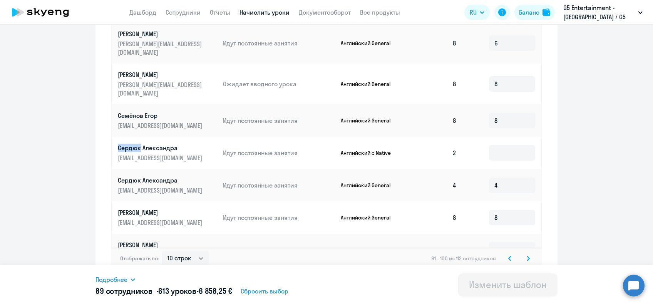
drag, startPoint x: 113, startPoint y: 122, endPoint x: 135, endPoint y: 122, distance: 22.3
click at [135, 137] on td "[PERSON_NAME] [EMAIL_ADDRESS][DOMAIN_NAME]" at bounding box center [164, 153] width 105 height 32
click at [508, 254] on svg-icon at bounding box center [509, 258] width 9 height 9
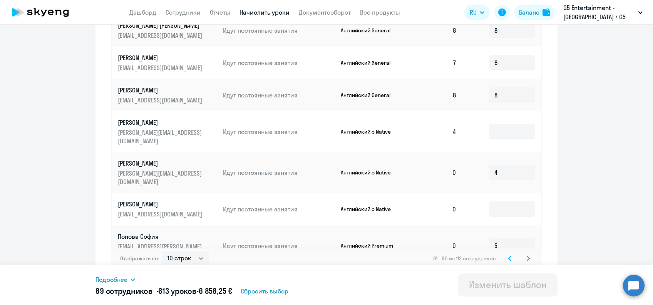
click at [526, 254] on svg-icon at bounding box center [527, 258] width 9 height 9
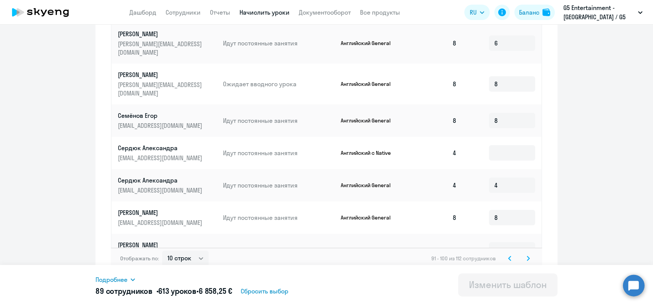
click at [508, 256] on icon at bounding box center [509, 258] width 3 height 5
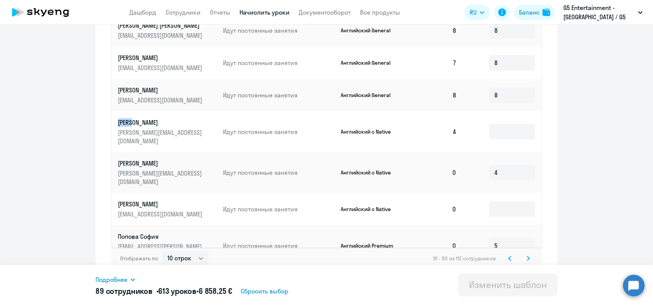
drag, startPoint x: 115, startPoint y: 119, endPoint x: 130, endPoint y: 123, distance: 15.5
click at [130, 123] on td "[PERSON_NAME] [PERSON_NAME][EMAIL_ADDRESS][DOMAIN_NAME]" at bounding box center [164, 131] width 105 height 41
click at [508, 256] on icon at bounding box center [509, 258] width 3 height 5
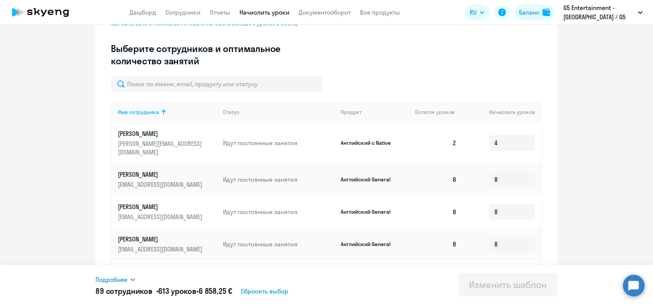
scroll to position [256, 0]
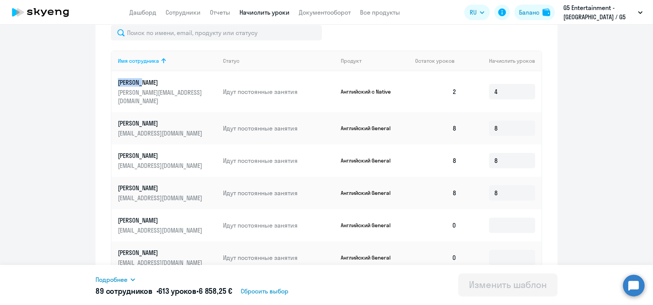
drag, startPoint x: 115, startPoint y: 82, endPoint x: 143, endPoint y: 82, distance: 27.7
click at [143, 82] on td "[PERSON_NAME] [PERSON_NAME][EMAIL_ADDRESS][DOMAIN_NAME]" at bounding box center [164, 91] width 105 height 41
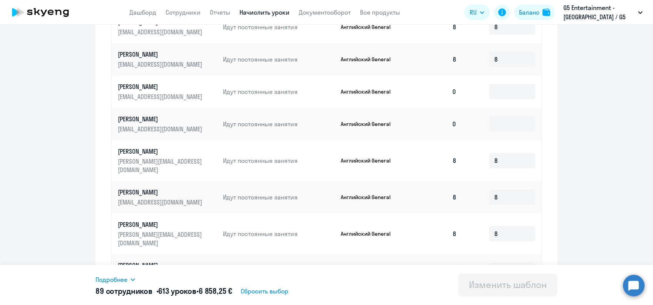
scroll to position [410, 0]
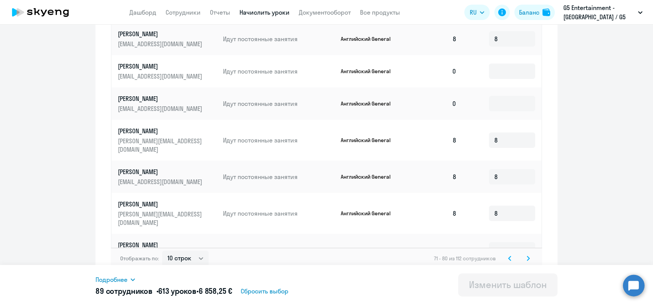
click at [507, 254] on svg-icon at bounding box center [509, 258] width 9 height 9
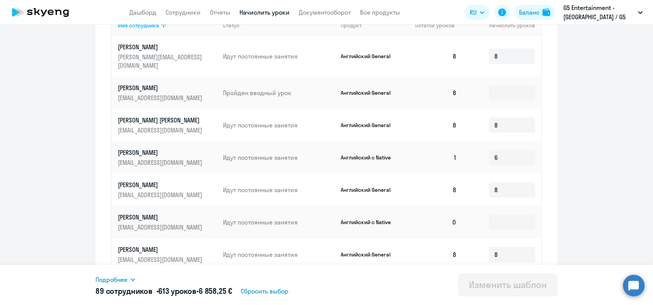
scroll to position [307, 0]
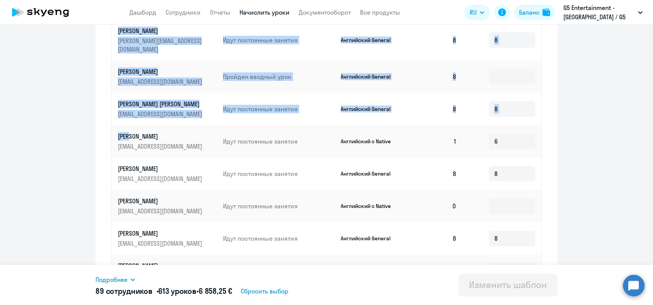
drag, startPoint x: 107, startPoint y: 124, endPoint x: 127, endPoint y: 130, distance: 20.7
click at [127, 130] on div "Имя сотрудника Статус Продукт Остаток уроков [PERSON_NAME] уроков [PERSON_NAME]…" at bounding box center [326, 174] width 431 height 351
drag, startPoint x: 127, startPoint y: 130, endPoint x: 108, endPoint y: 130, distance: 18.9
click at [111, 130] on div "Имя сотрудника Статус Продукт Остаток уроков [PERSON_NAME] уроков [PERSON_NAME]…" at bounding box center [326, 174] width 431 height 351
click at [112, 130] on td "[PERSON_NAME] [EMAIL_ADDRESS][DOMAIN_NAME]" at bounding box center [164, 141] width 105 height 32
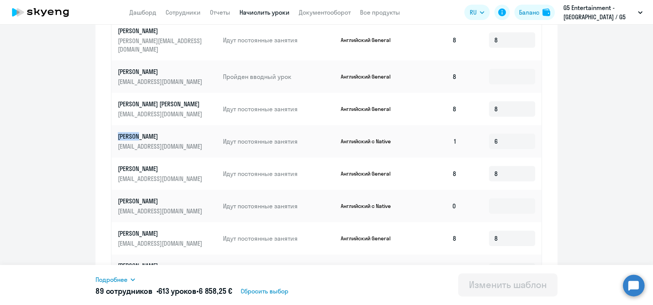
drag, startPoint x: 110, startPoint y: 129, endPoint x: 137, endPoint y: 129, distance: 27.3
click at [137, 129] on td "[PERSON_NAME] [EMAIL_ADDRESS][DOMAIN_NAME]" at bounding box center [164, 141] width 105 height 32
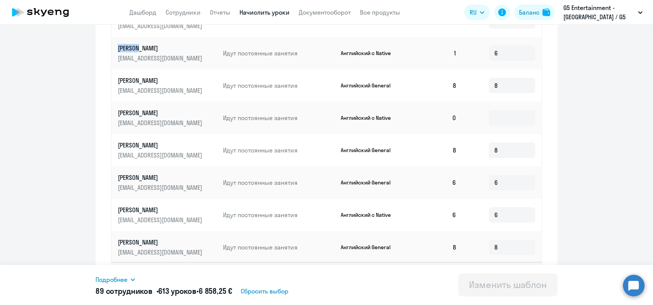
scroll to position [410, 0]
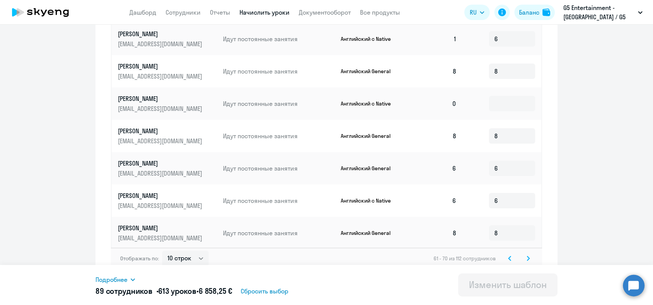
click at [508, 256] on icon at bounding box center [509, 258] width 3 height 5
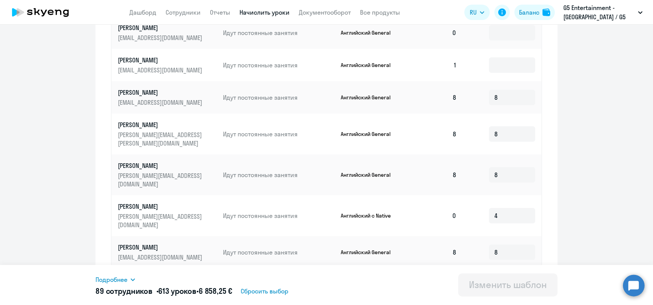
scroll to position [359, 0]
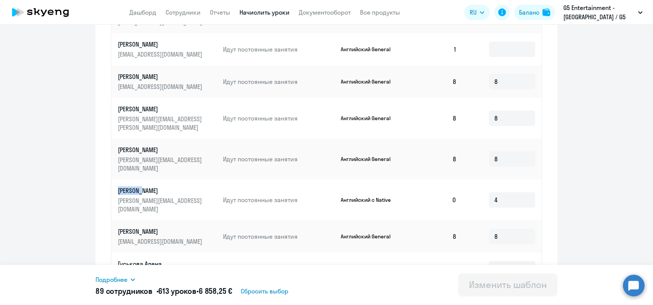
drag, startPoint x: 111, startPoint y: 170, endPoint x: 139, endPoint y: 174, distance: 27.9
click at [139, 179] on td "[PERSON_NAME] [PERSON_NAME][EMAIL_ADDRESS][DOMAIN_NAME]" at bounding box center [164, 199] width 105 height 41
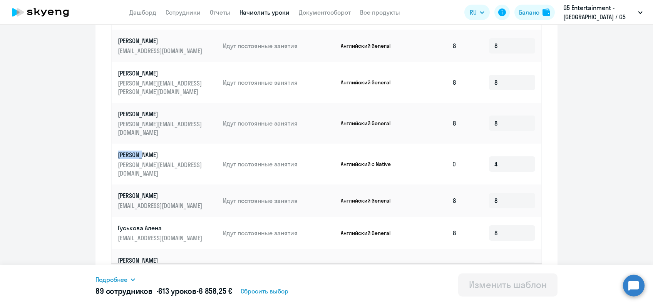
scroll to position [410, 0]
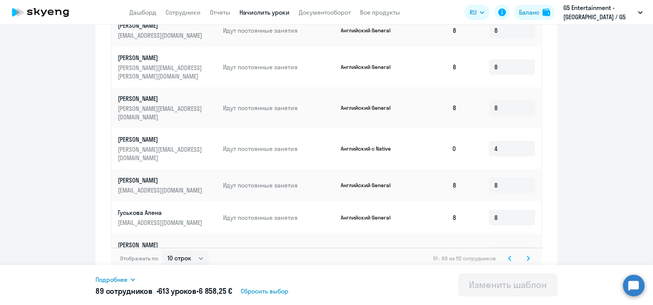
click at [508, 256] on icon at bounding box center [509, 258] width 3 height 5
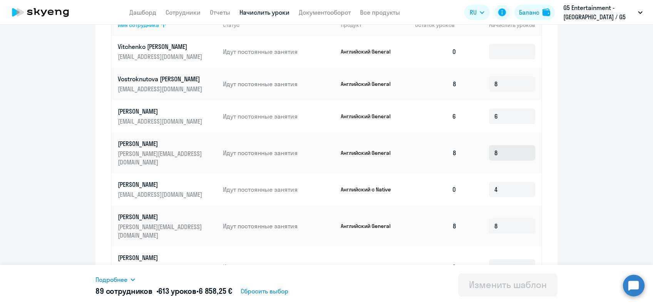
scroll to position [307, 0]
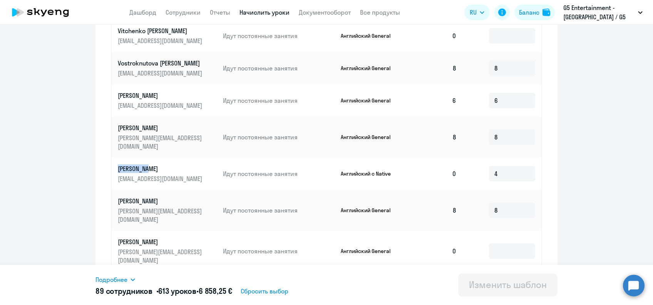
drag, startPoint x: 111, startPoint y: 161, endPoint x: 147, endPoint y: 161, distance: 36.6
click at [147, 161] on td "[PERSON_NAME] [EMAIL_ADDRESS][DOMAIN_NAME]" at bounding box center [164, 173] width 105 height 32
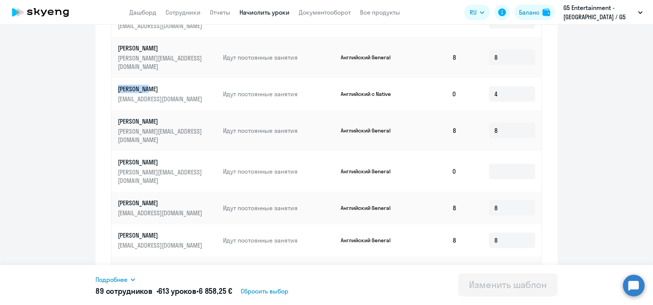
scroll to position [410, 0]
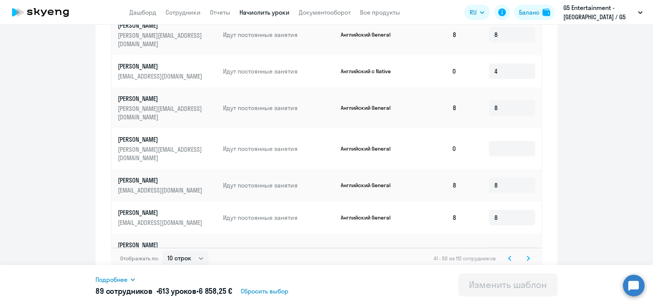
click at [507, 254] on svg-icon at bounding box center [509, 258] width 9 height 9
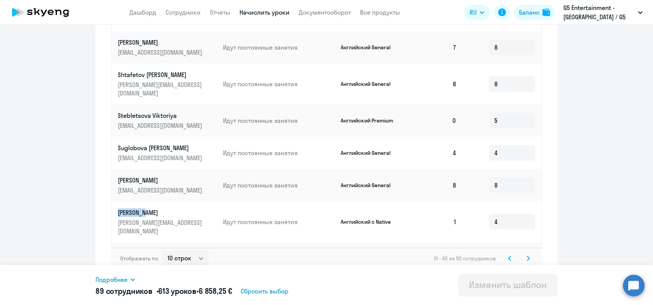
drag, startPoint x: 112, startPoint y: 187, endPoint x: 141, endPoint y: 187, distance: 29.2
click at [141, 201] on td "Tsarapaev [PERSON_NAME] [PERSON_NAME][EMAIL_ADDRESS][DOMAIN_NAME]" at bounding box center [164, 221] width 105 height 41
click at [508, 256] on icon at bounding box center [509, 258] width 3 height 5
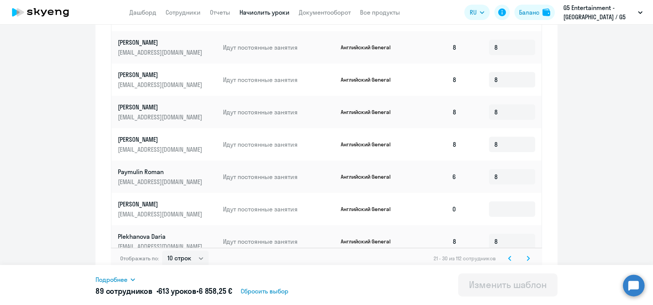
click at [505, 254] on svg-icon at bounding box center [509, 258] width 9 height 9
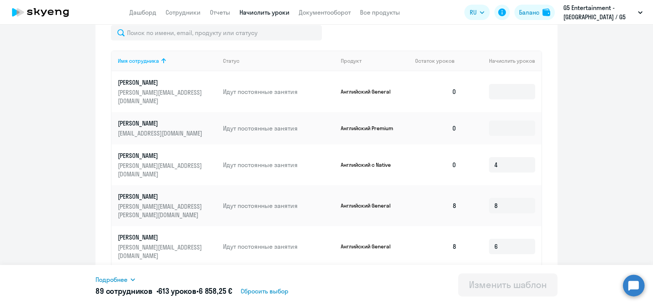
scroll to position [307, 0]
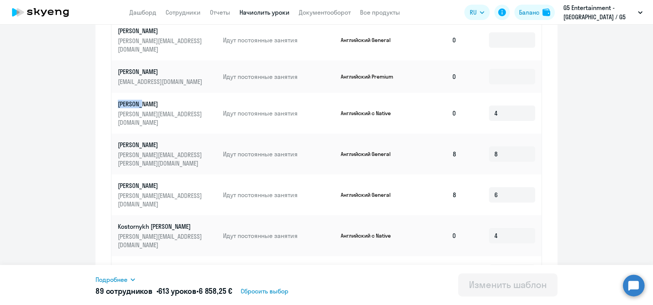
drag, startPoint x: 110, startPoint y: 94, endPoint x: 137, endPoint y: 97, distance: 27.5
click at [137, 97] on td "Klochkov Anton [EMAIL_ADDRESS][DOMAIN_NAME]" at bounding box center [164, 113] width 105 height 41
click at [137, 100] on p "[PERSON_NAME]" at bounding box center [161, 104] width 86 height 8
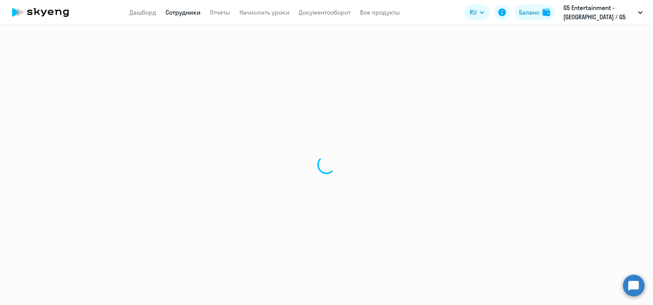
select select "english"
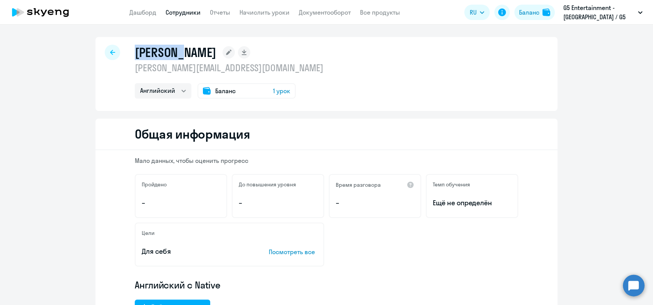
drag, startPoint x: 132, startPoint y: 54, endPoint x: 180, endPoint y: 57, distance: 48.2
click at [180, 57] on div "Klochkov Anton [EMAIL_ADDRESS][DOMAIN_NAME] Английский Баланс 1 урок" at bounding box center [326, 74] width 462 height 74
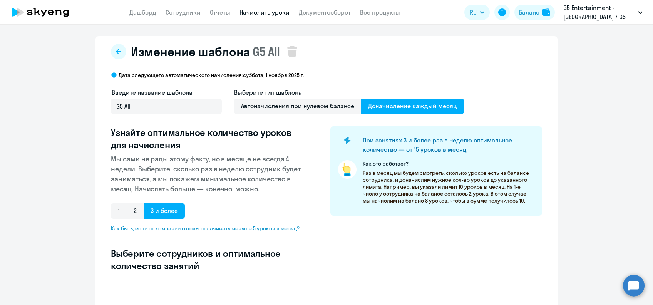
select select "10"
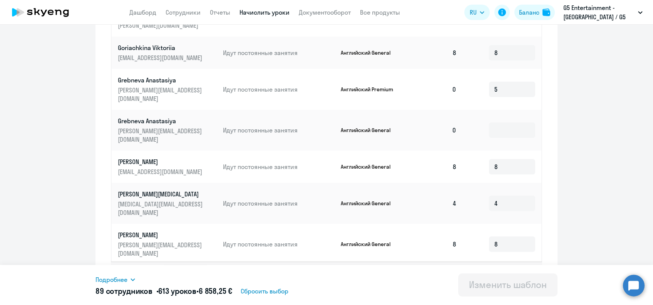
scroll to position [410, 0]
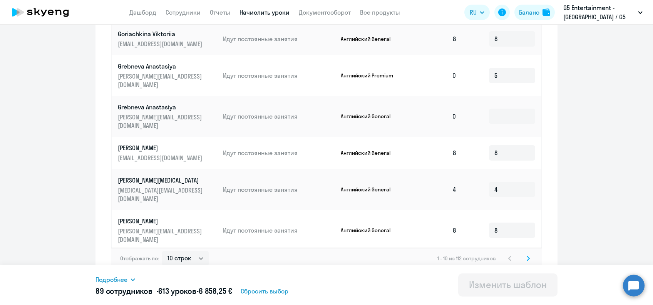
click at [509, 254] on div "1 - 10 из 112 сотрудников" at bounding box center [484, 258] width 95 height 9
click at [527, 254] on svg-icon at bounding box center [527, 258] width 9 height 9
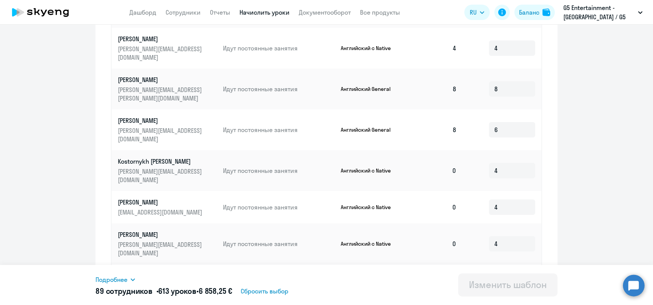
scroll to position [359, 0]
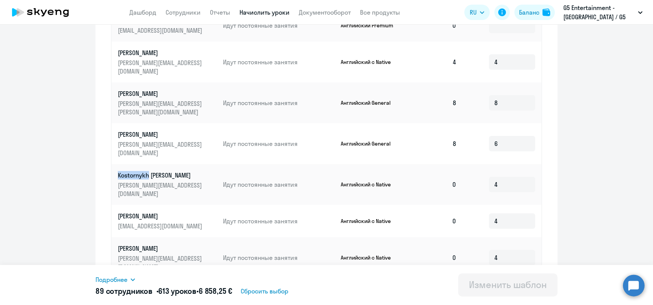
drag, startPoint x: 111, startPoint y: 141, endPoint x: 145, endPoint y: 142, distance: 34.6
click at [145, 164] on td "Kostornykh Elena [EMAIL_ADDRESS][DOMAIN_NAME]" at bounding box center [164, 184] width 105 height 41
drag, startPoint x: 110, startPoint y: 174, endPoint x: 130, endPoint y: 172, distance: 20.8
click at [130, 205] on td "[PERSON_NAME] [EMAIL_ADDRESS][DOMAIN_NAME]" at bounding box center [164, 221] width 105 height 32
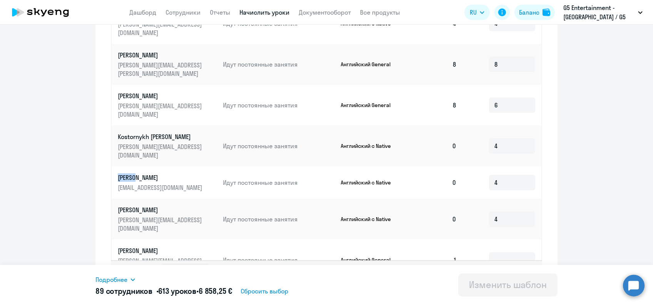
scroll to position [410, 0]
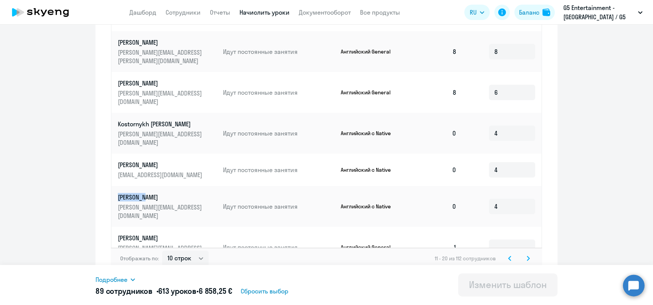
drag, startPoint x: 110, startPoint y: 154, endPoint x: 141, endPoint y: 154, distance: 31.2
click at [141, 186] on td "Kravchuk Neonila [EMAIL_ADDRESS][DOMAIN_NAME]" at bounding box center [164, 206] width 105 height 41
click at [505, 254] on svg-icon at bounding box center [509, 258] width 9 height 9
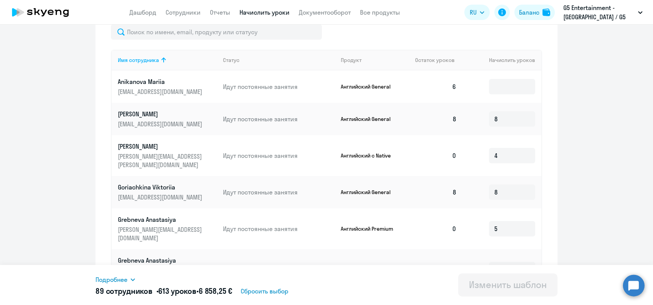
scroll to position [256, 0]
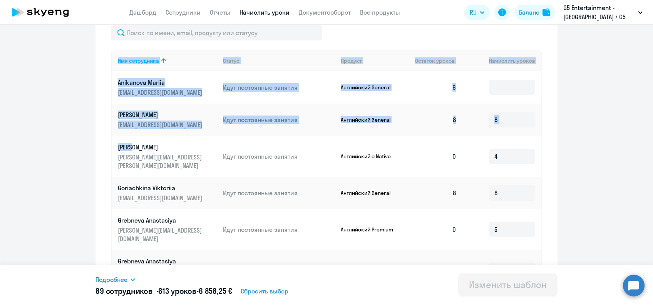
drag, startPoint x: 107, startPoint y: 145, endPoint x: 128, endPoint y: 145, distance: 21.2
click at [128, 145] on div "Имя сотрудника Статус Продукт Остаток уроков [PERSON_NAME] уроков Anikanova Mar…" at bounding box center [326, 225] width 431 height 351
drag, startPoint x: 128, startPoint y: 145, endPoint x: 101, endPoint y: 140, distance: 27.9
click at [101, 140] on div "Изменение шаблона G5 All Дата следующего автоматического начисления: [DATE] Вве…" at bounding box center [326, 107] width 462 height 655
click at [105, 137] on div "Изменение шаблона G5 All Дата следующего автоматического начисления: [DATE] Вве…" at bounding box center [326, 107] width 462 height 655
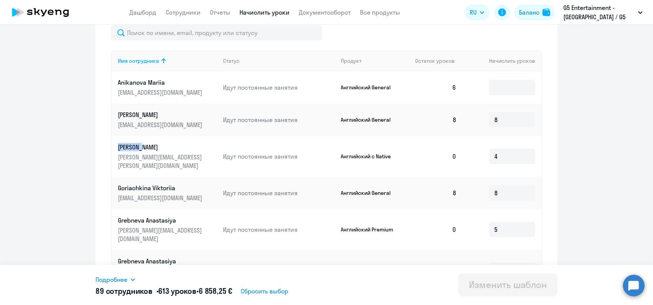
drag, startPoint x: 111, startPoint y: 144, endPoint x: 139, endPoint y: 150, distance: 28.5
click at [139, 150] on td "[PERSON_NAME] Alexander [EMAIL_ADDRESS][PERSON_NAME][DOMAIN_NAME]" at bounding box center [164, 156] width 105 height 41
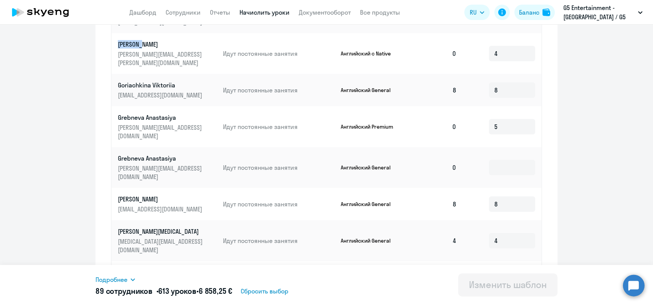
scroll to position [410, 0]
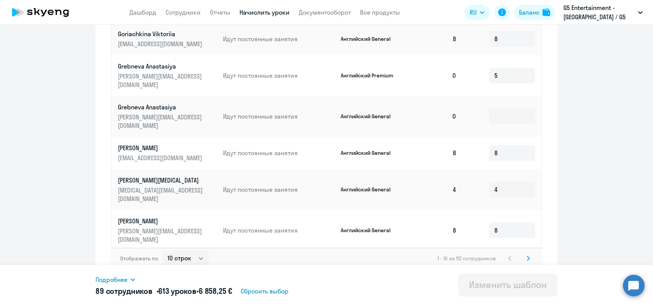
drag, startPoint x: 110, startPoint y: 217, endPoint x: 151, endPoint y: 223, distance: 40.9
click at [151, 251] on td "[PERSON_NAME] Aleksandra [EMAIL_ADDRESS][DOMAIN_NAME]" at bounding box center [164, 267] width 105 height 32
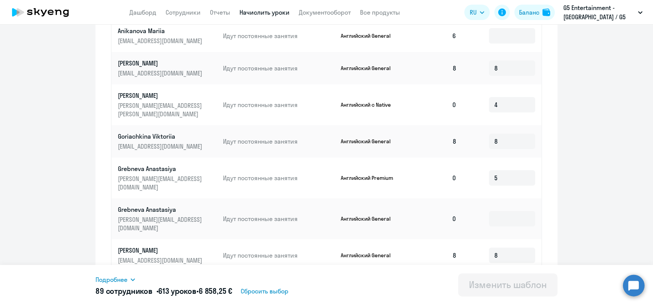
scroll to position [256, 0]
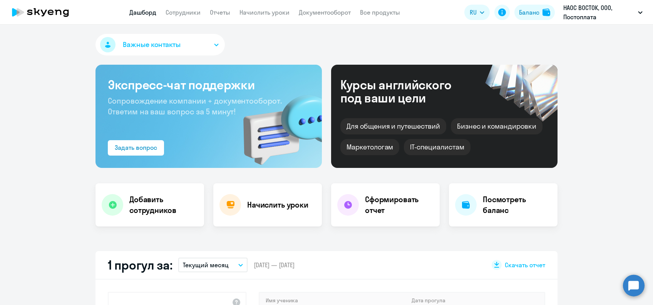
select select "30"
click at [270, 17] on app-header "Дашборд Сотрудники Отчеты Начислить уроки Документооборот Все продукты Дашборд …" at bounding box center [326, 12] width 653 height 25
click at [268, 9] on link "Начислить уроки" at bounding box center [264, 12] width 50 height 8
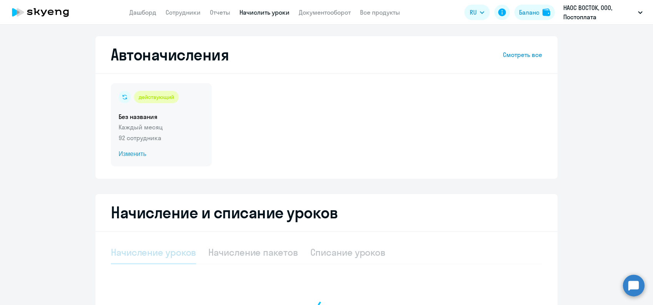
select select "10"
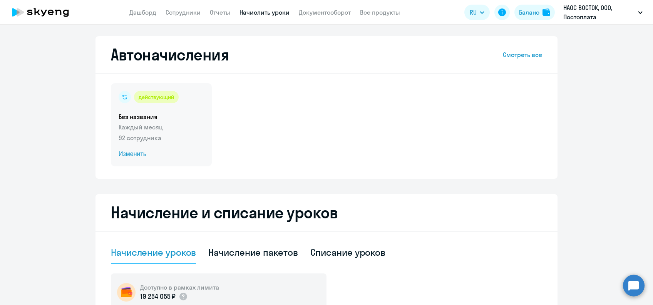
click at [136, 155] on span "Изменить" at bounding box center [161, 153] width 85 height 9
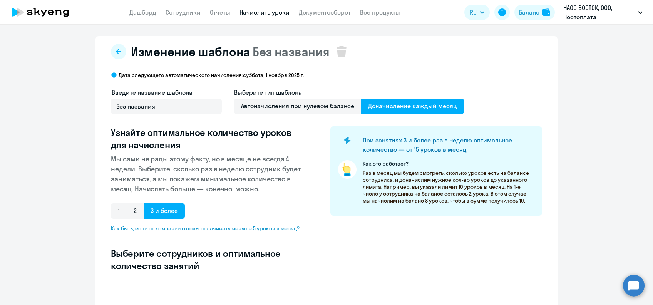
select select "10"
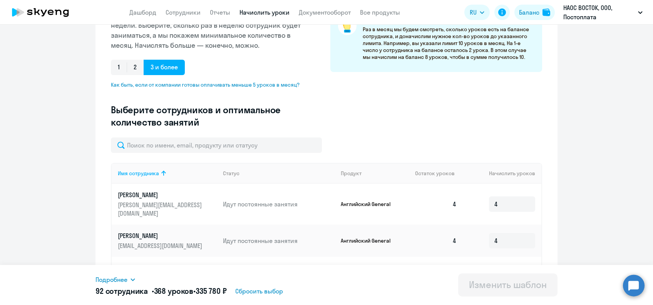
scroll to position [154, 0]
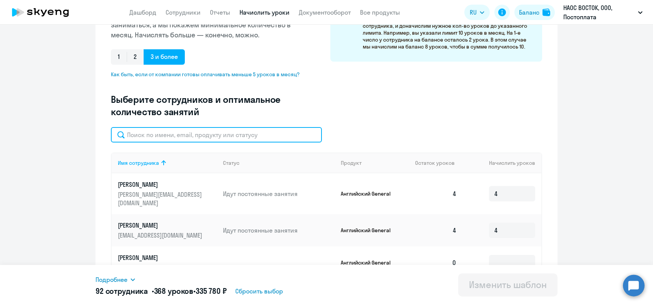
click at [172, 132] on input "text" at bounding box center [216, 134] width 211 height 15
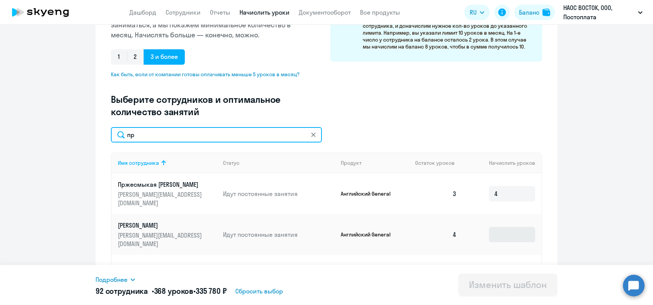
type input "пр"
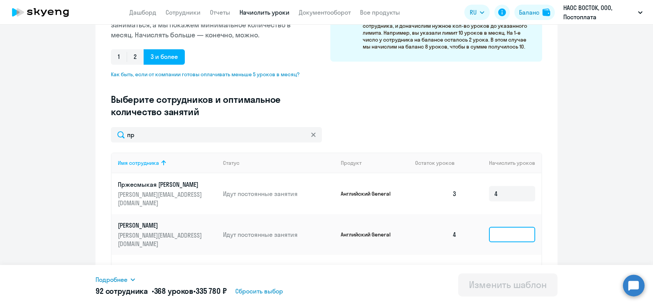
click at [497, 227] on input at bounding box center [512, 234] width 46 height 15
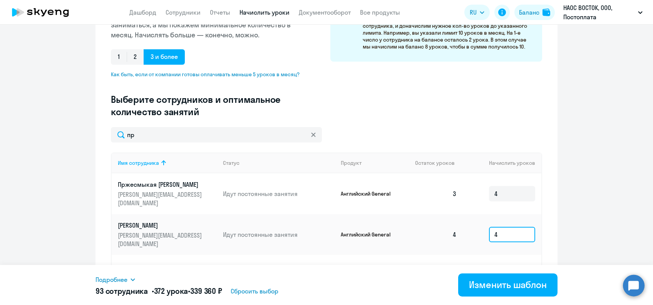
type input "4"
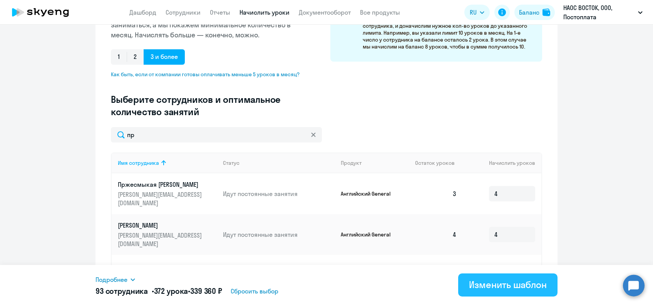
click at [526, 287] on div "Изменить шаблон" at bounding box center [508, 284] width 78 height 12
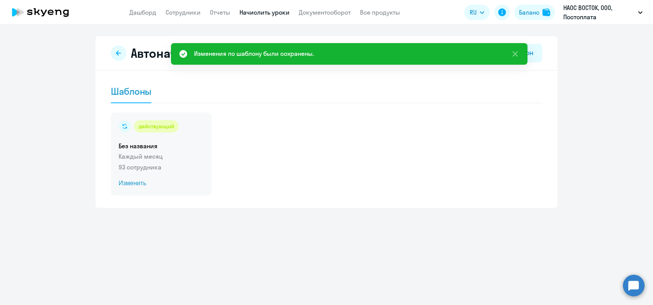
click at [136, 184] on span "Изменить" at bounding box center [161, 183] width 85 height 9
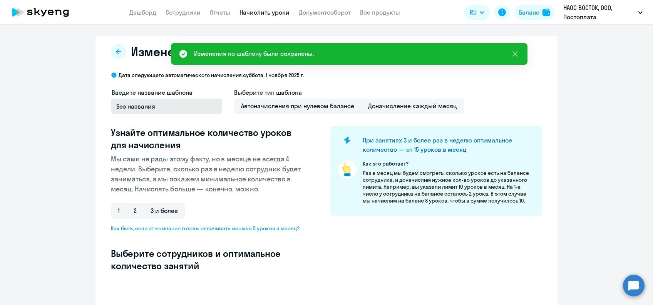
select select "10"
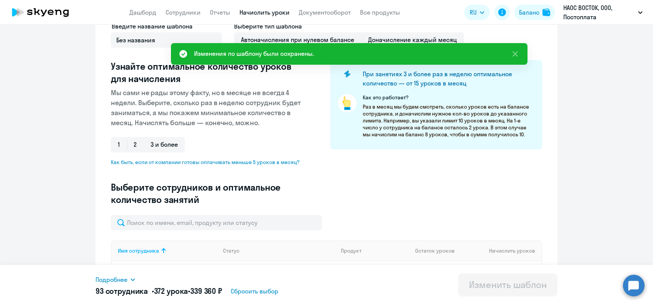
scroll to position [154, 0]
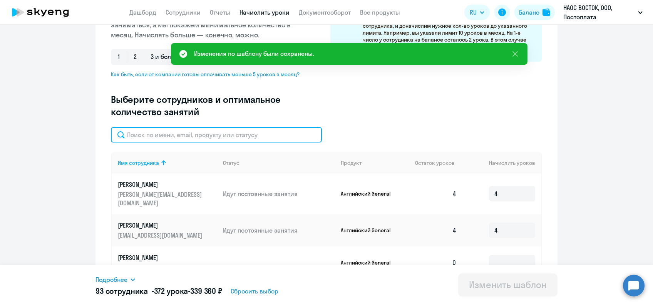
click at [173, 136] on input "text" at bounding box center [216, 134] width 211 height 15
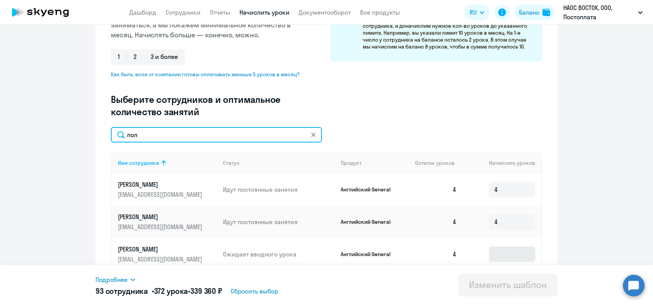
type input "пол"
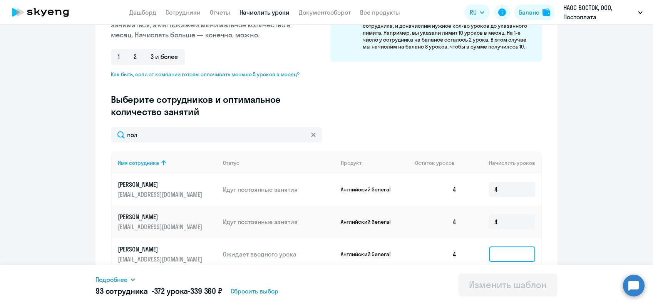
click at [498, 255] on input at bounding box center [512, 253] width 46 height 15
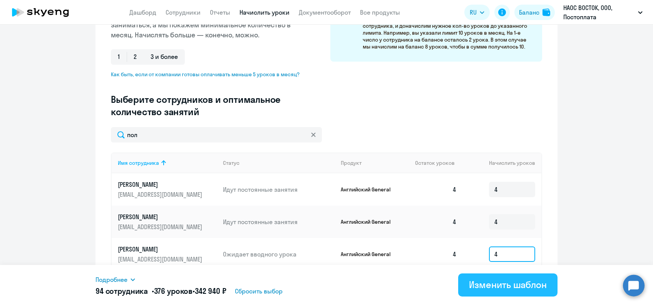
type input "4"
click at [505, 290] on div "Изменить шаблон" at bounding box center [508, 284] width 78 height 12
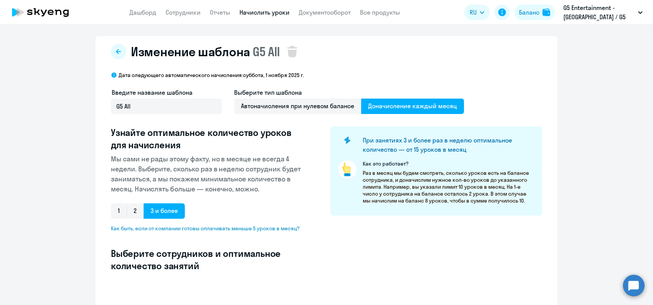
select select "10"
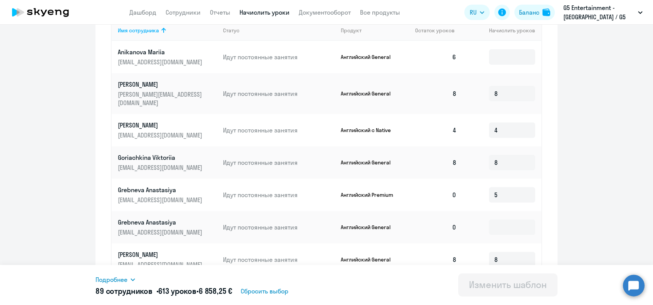
scroll to position [308, 0]
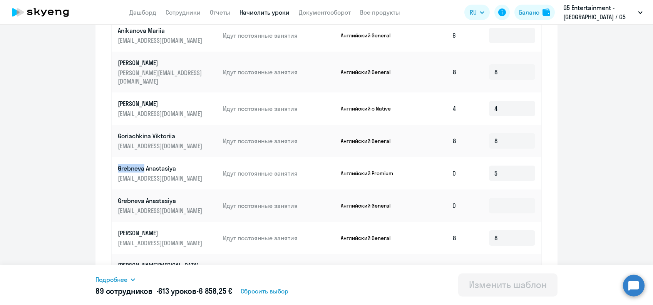
drag, startPoint x: 110, startPoint y: 156, endPoint x: 140, endPoint y: 162, distance: 29.7
click at [140, 162] on td "Grebneva Anastasiya anastasiya.grebneva@g5.com" at bounding box center [164, 173] width 105 height 32
copy p "Grebneva"
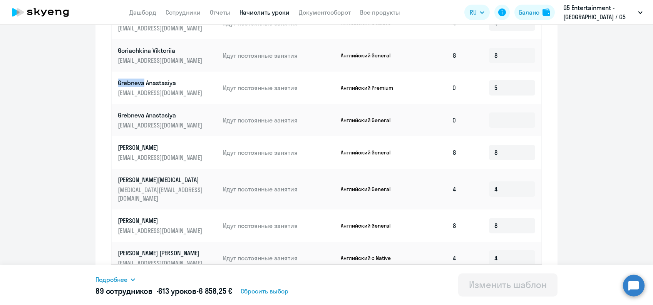
scroll to position [410, 0]
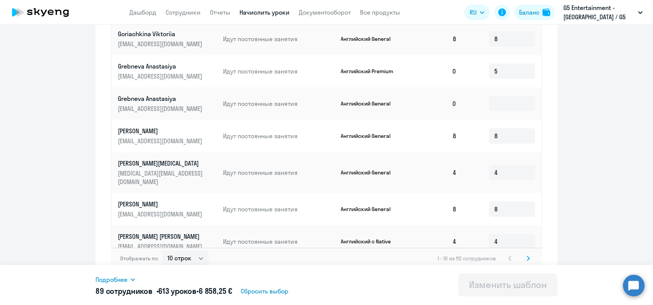
click at [529, 248] on div "Отображать по: 10 строк 30 строк 50 строк 1 - 10 из 112 сотрудников" at bounding box center [326, 258] width 431 height 22
click at [526, 254] on svg-icon at bounding box center [527, 258] width 9 height 9
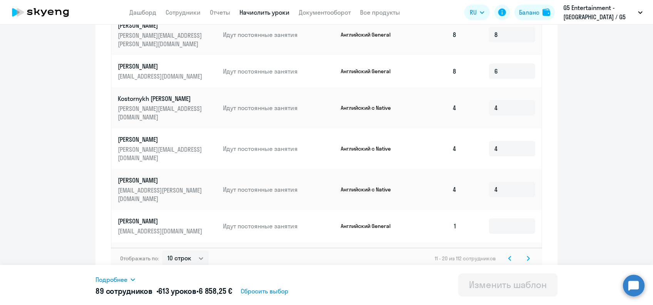
click at [526, 256] on icon at bounding box center [527, 258] width 3 height 5
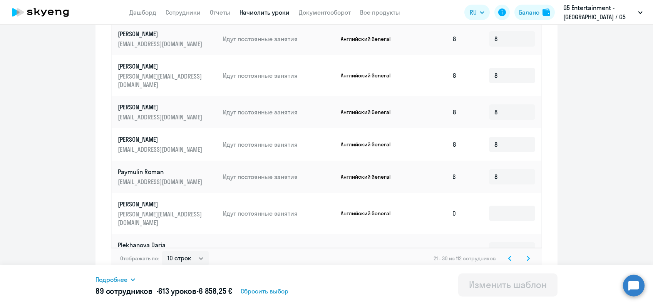
click at [526, 254] on svg-icon at bounding box center [527, 258] width 9 height 9
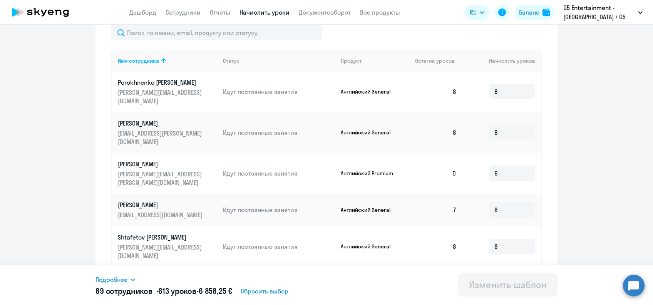
scroll to position [307, 0]
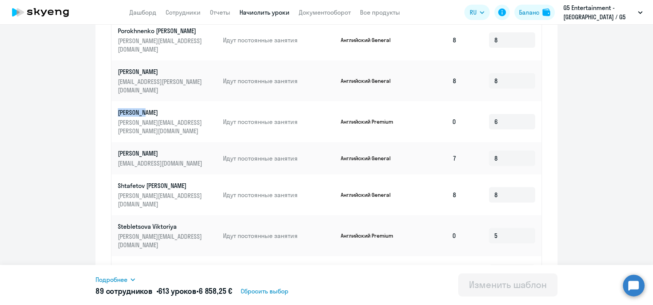
drag, startPoint x: 109, startPoint y: 94, endPoint x: 142, endPoint y: 97, distance: 32.4
click at [142, 101] on td "[PERSON_NAME] [EMAIL_ADDRESS][DOMAIN_NAME]" at bounding box center [164, 121] width 105 height 41
click at [145, 108] on p "[PERSON_NAME]" at bounding box center [161, 112] width 86 height 8
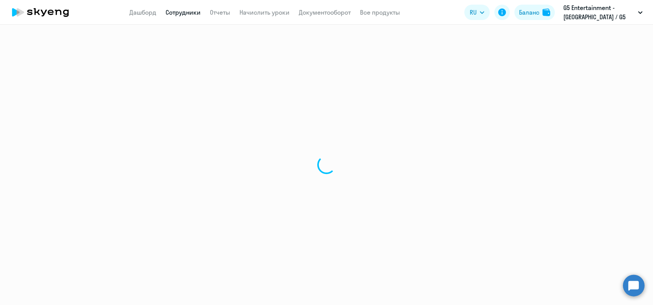
select select "english"
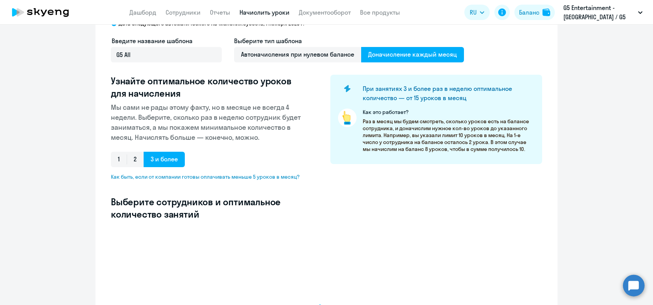
select select "10"
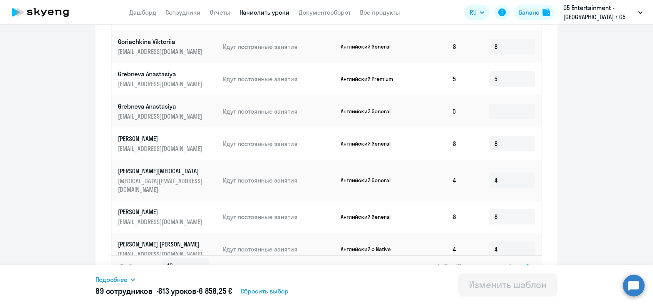
scroll to position [410, 0]
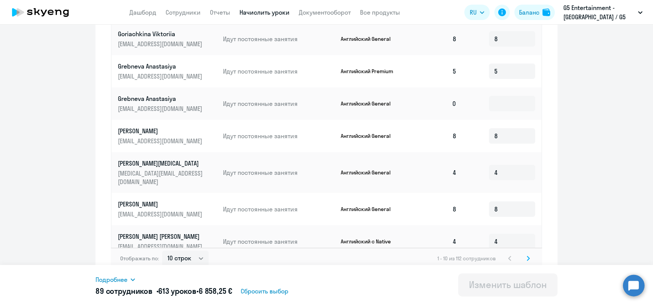
click at [529, 249] on div "Отображать по: 10 строк 30 строк 50 строк 1 - 10 из 112 сотрудников" at bounding box center [326, 258] width 431 height 22
click at [526, 256] on icon at bounding box center [527, 258] width 3 height 5
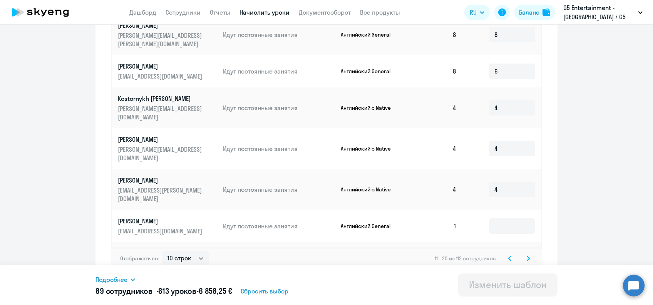
click at [526, 256] on icon at bounding box center [527, 258] width 3 height 5
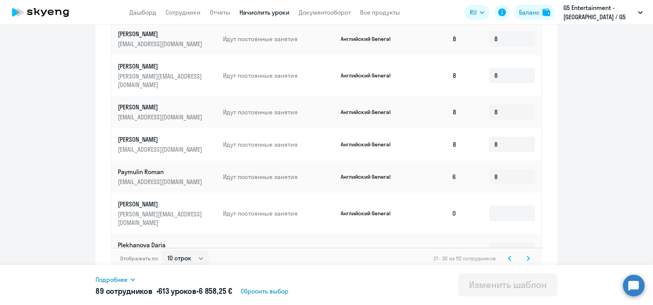
click at [526, 254] on svg-icon at bounding box center [527, 258] width 9 height 9
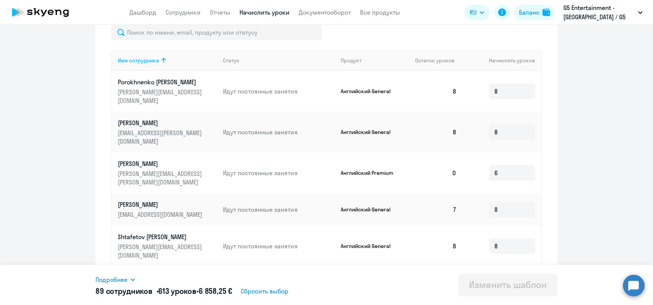
scroll to position [256, 0]
drag, startPoint x: 109, startPoint y: 145, endPoint x: 145, endPoint y: 151, distance: 36.2
click at [145, 153] on td "[PERSON_NAME] [EMAIL_ADDRESS][DOMAIN_NAME]" at bounding box center [164, 173] width 105 height 41
copy p "Saribekyan"
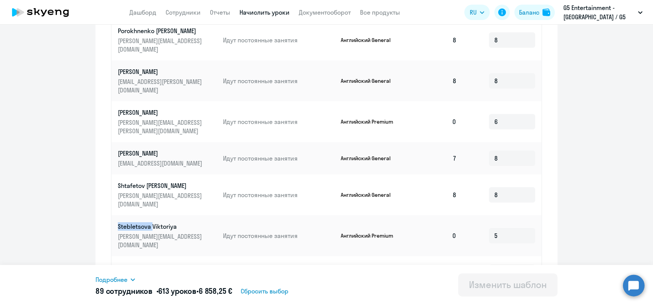
drag, startPoint x: 111, startPoint y: 191, endPoint x: 148, endPoint y: 195, distance: 37.1
click at [148, 215] on td "Stebletsova Viktoriya viktoriya.stebletsova@g5.com" at bounding box center [164, 235] width 105 height 41
copy p "Stebletsova"
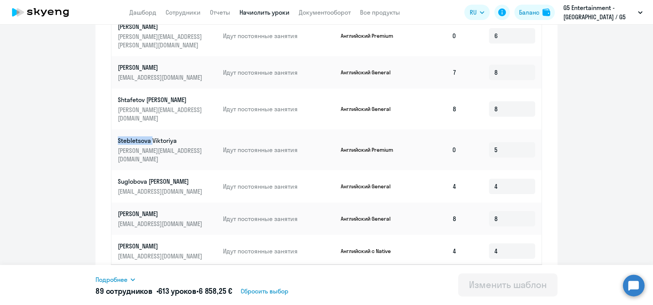
scroll to position [410, 0]
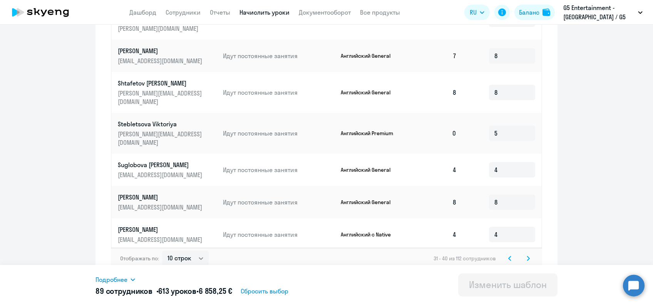
click at [526, 256] on icon at bounding box center [527, 258] width 3 height 5
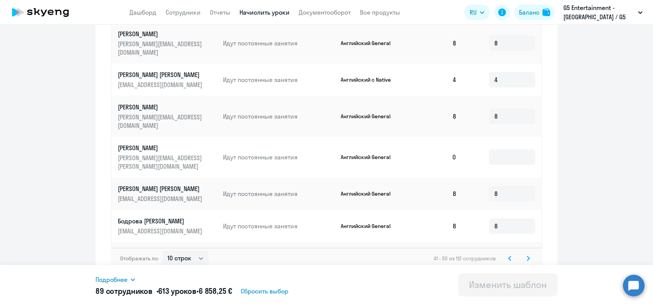
click at [524, 254] on svg-icon at bounding box center [527, 258] width 9 height 9
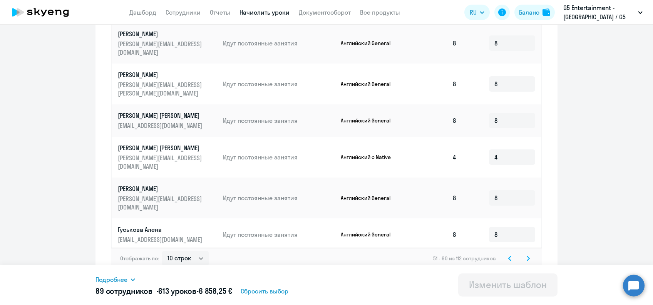
drag, startPoint x: 111, startPoint y: 221, endPoint x: 145, endPoint y: 222, distance: 34.7
click at [145, 251] on td "Добренова Вирджиния virginia.dobrenova@gmail.com" at bounding box center [164, 271] width 105 height 41
copy p "Добренова"
click at [527, 255] on svg-icon at bounding box center [527, 258] width 9 height 9
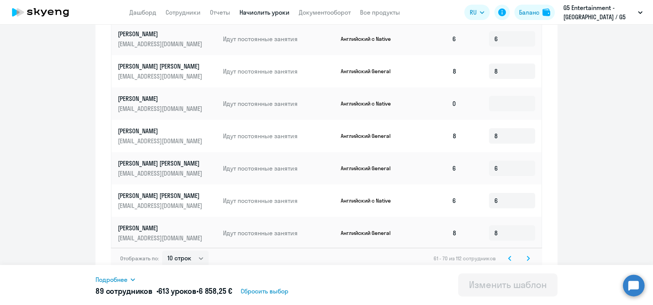
click at [526, 254] on svg-icon at bounding box center [527, 258] width 9 height 9
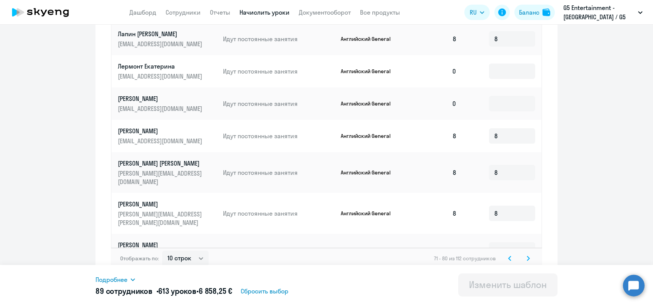
click at [524, 247] on div "Отображать по: 10 строк 30 строк 50 строк 71 - 80 из 112 сотрудников" at bounding box center [326, 258] width 431 height 22
click at [527, 256] on icon at bounding box center [528, 258] width 2 height 4
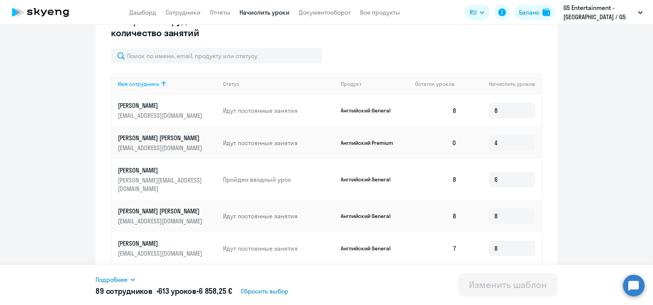
scroll to position [256, 0]
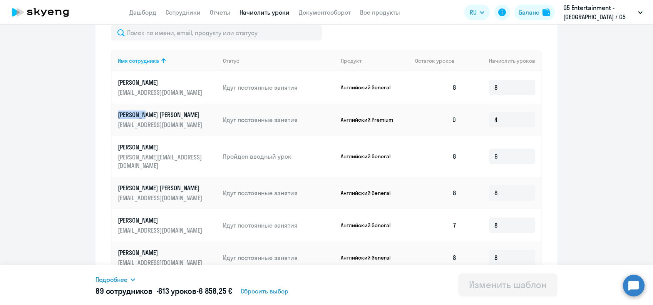
drag, startPoint x: 109, startPoint y: 115, endPoint x: 145, endPoint y: 116, distance: 35.4
click at [145, 116] on td "Николаева Анастасия childizm@rambler.ru" at bounding box center [164, 120] width 105 height 32
copy p "Николаева"
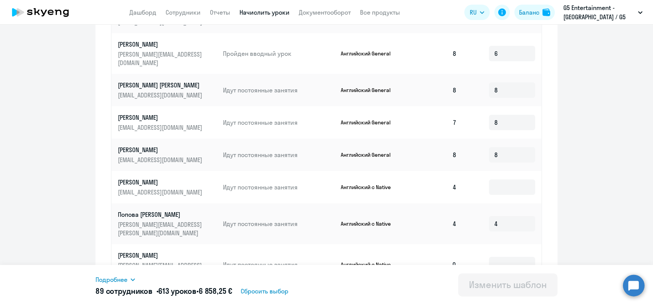
scroll to position [410, 0]
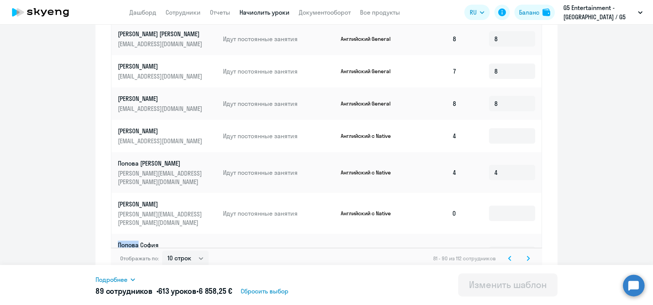
drag, startPoint x: 112, startPoint y: 219, endPoint x: 135, endPoint y: 220, distance: 23.1
click at [135, 234] on td "Попова София sofia.not.sofya@gmail.com" at bounding box center [164, 254] width 105 height 41
copy p "Попова"
click at [520, 247] on div "Отображать по: 10 строк 30 строк 50 строк 81 - 90 из 112 сотрудников" at bounding box center [326, 258] width 431 height 22
click at [531, 253] on div "Отображать по: 10 строк 30 строк 50 строк 81 - 90 из 112 сотрудников" at bounding box center [326, 258] width 431 height 22
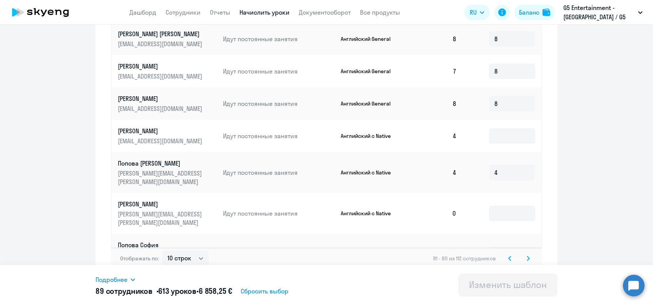
click at [526, 256] on icon at bounding box center [527, 258] width 3 height 5
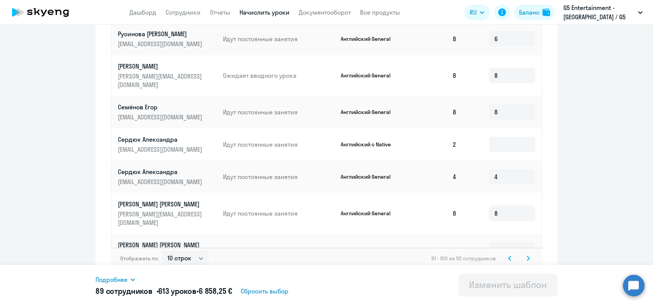
click at [529, 252] on div "Отображать по: 10 строк 30 строк 50 строк 91 - 100 из 112 сотрудников" at bounding box center [326, 258] width 431 height 22
click at [526, 256] on icon at bounding box center [527, 258] width 3 height 5
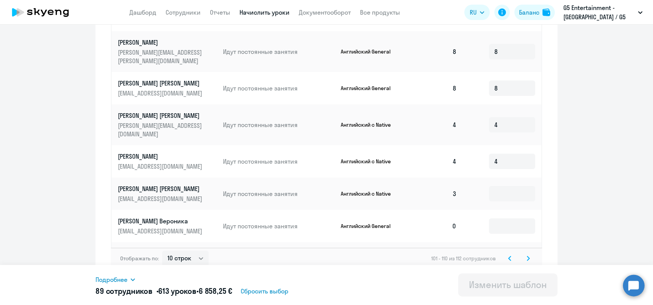
drag, startPoint x: 529, startPoint y: 251, endPoint x: 524, endPoint y: 247, distance: 5.5
click at [525, 248] on div "Отображать по: 10 строк 30 строк 50 строк 101 - 110 из 112 сотрудников" at bounding box center [326, 258] width 431 height 22
click at [523, 254] on svg-icon at bounding box center [527, 258] width 9 height 9
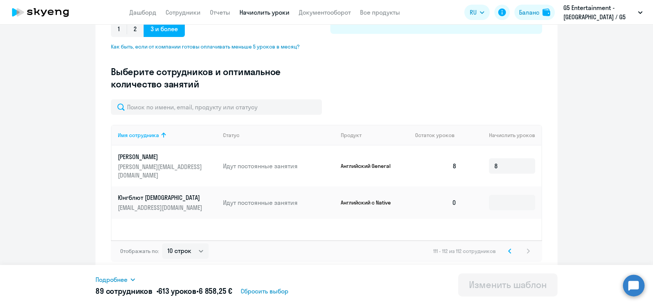
scroll to position [182, 0]
click at [213, 15] on link "Отчеты" at bounding box center [220, 12] width 20 height 8
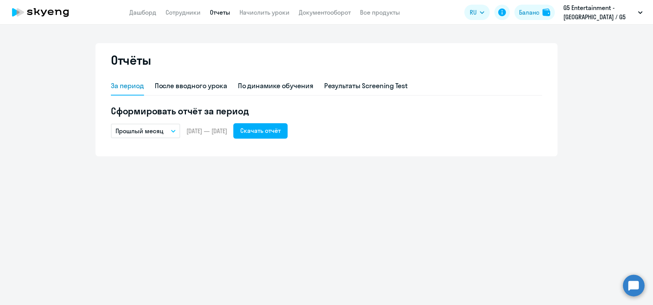
click at [166, 129] on button "Прошлый месяц" at bounding box center [145, 131] width 69 height 15
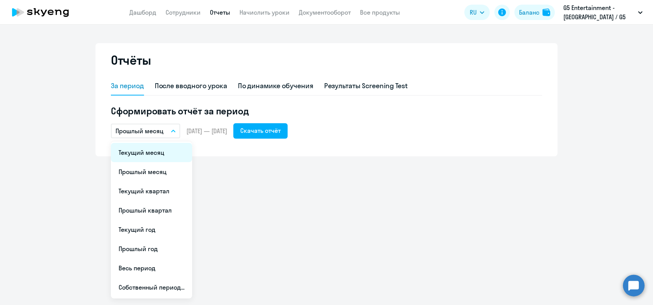
click at [164, 154] on li "Текущий месяц" at bounding box center [151, 152] width 81 height 19
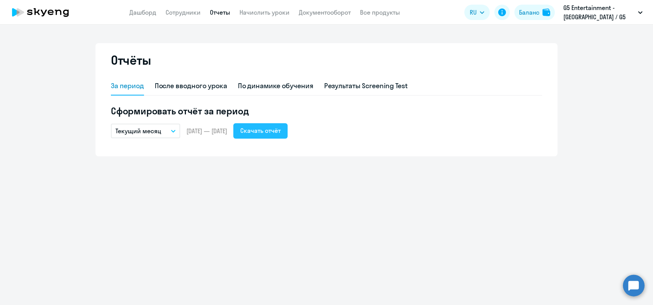
click at [277, 134] on button "Скачать отчёт" at bounding box center [260, 130] width 54 height 15
click at [277, 13] on link "Начислить уроки" at bounding box center [264, 12] width 50 height 8
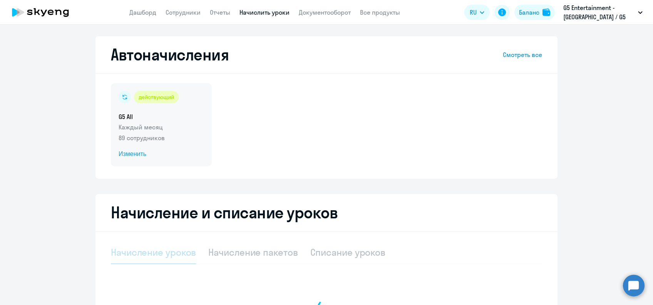
click at [141, 148] on div "действующий G5 All Каждый месяц 89 сотрудников Изменить" at bounding box center [161, 124] width 101 height 83
select select "10"
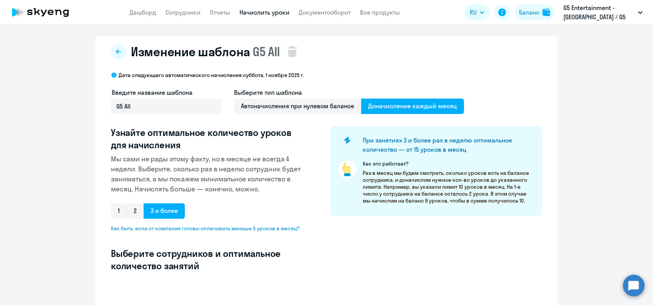
select select "10"
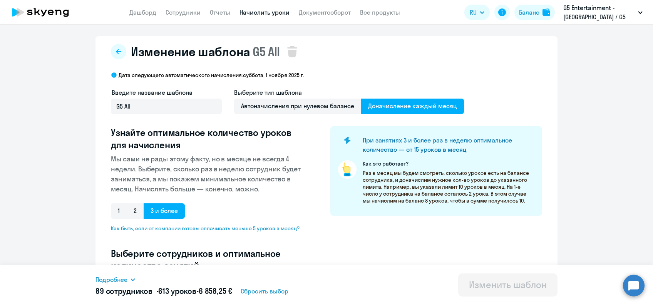
scroll to position [154, 0]
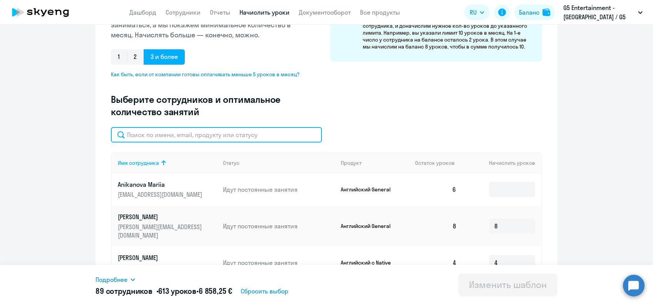
click at [178, 135] on input "text" at bounding box center [216, 134] width 211 height 15
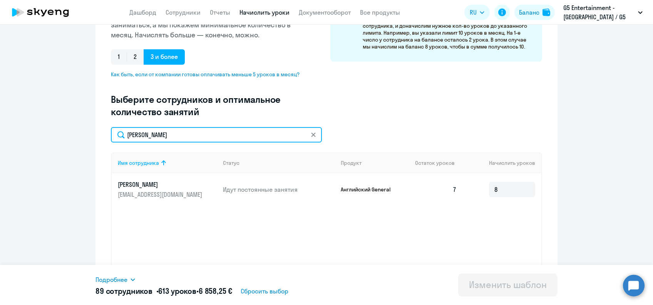
drag, startPoint x: 163, startPoint y: 135, endPoint x: 122, endPoint y: 132, distance: 41.7
click at [122, 132] on input "петр" at bounding box center [216, 134] width 211 height 15
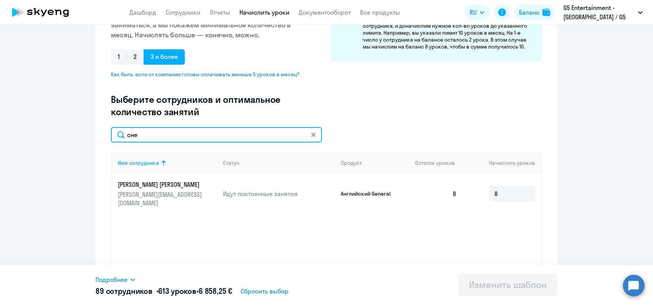
type input "сне"
